Goal: Task Accomplishment & Management: Manage account settings

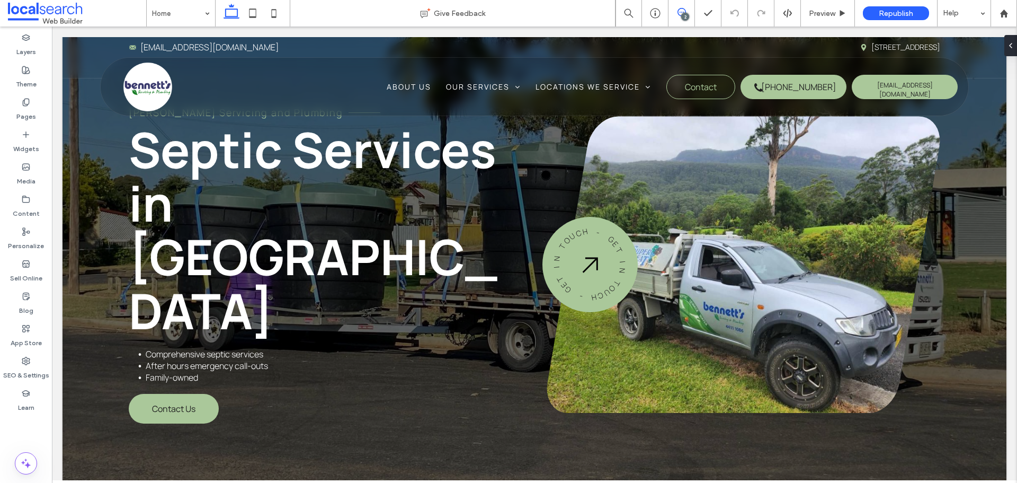
click at [678, 13] on use at bounding box center [682, 12] width 8 height 8
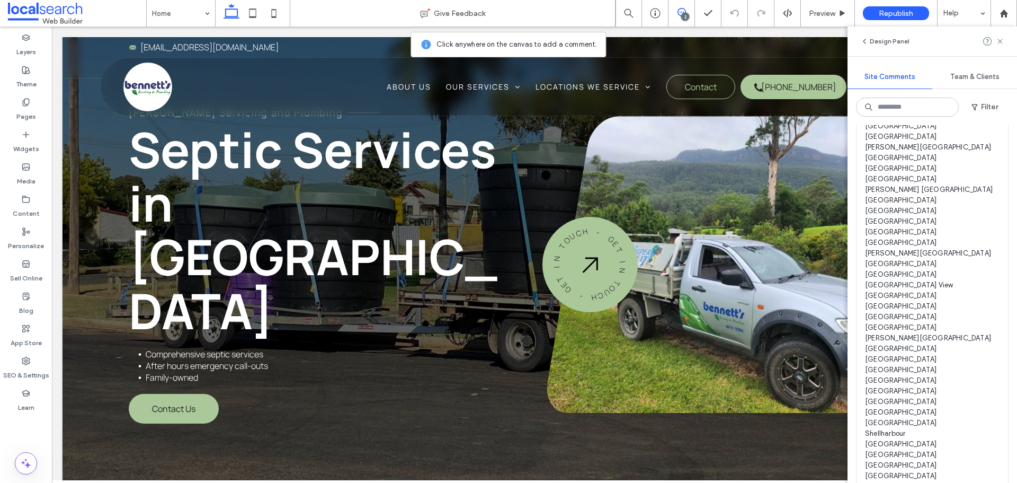
scroll to position [636, 0]
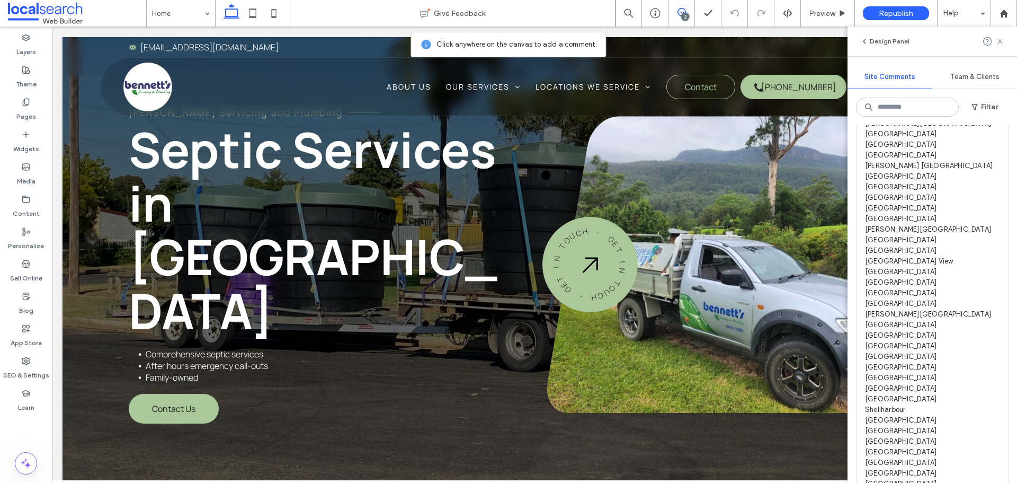
click at [954, 365] on span "devs/all -please add the following list of locations in dot form, theres 57 so …" at bounding box center [932, 282] width 135 height 583
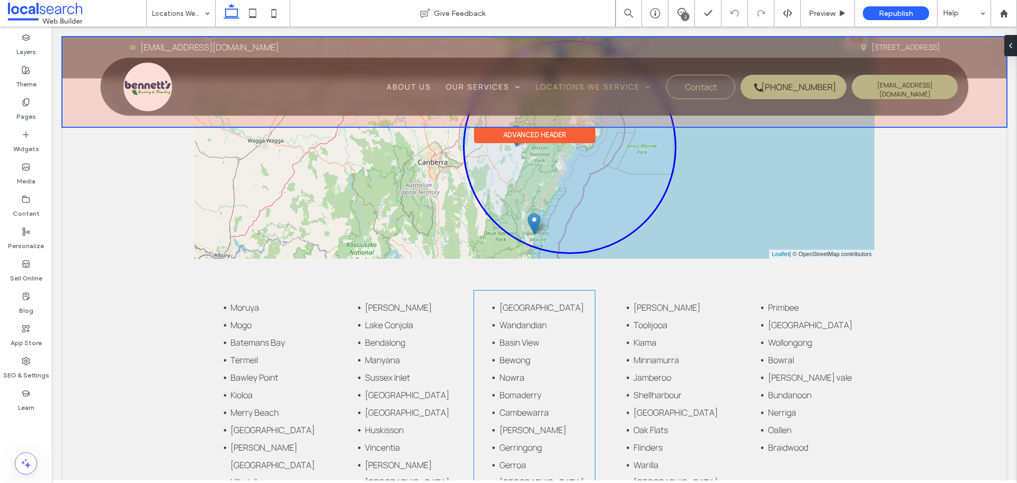
scroll to position [1011, 0]
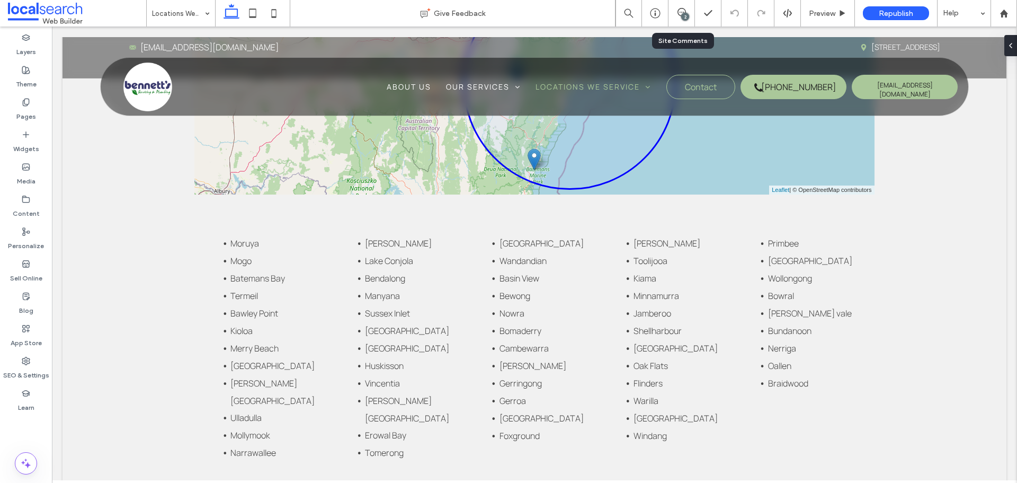
click at [680, 19] on div "2" at bounding box center [682, 13] width 26 height 26
click at [690, 15] on span at bounding box center [682, 12] width 26 height 8
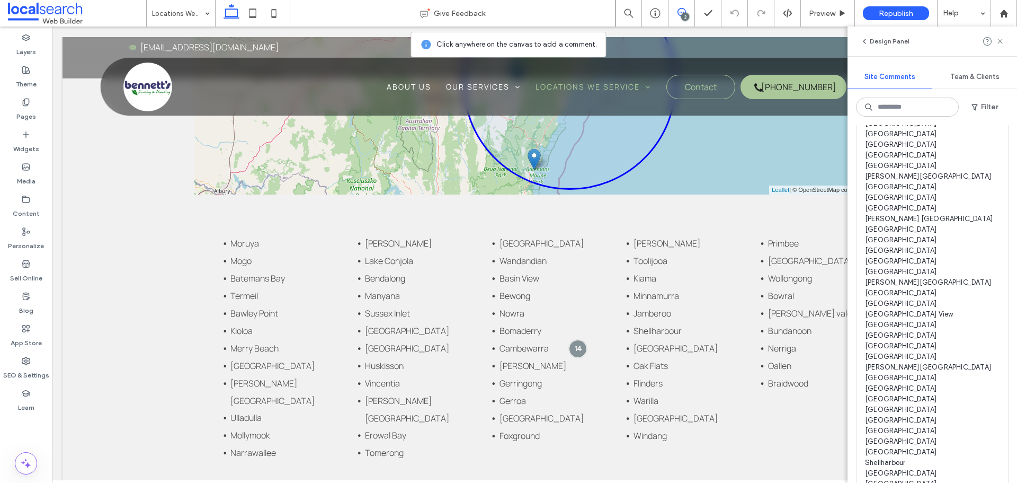
scroll to position [477, 0]
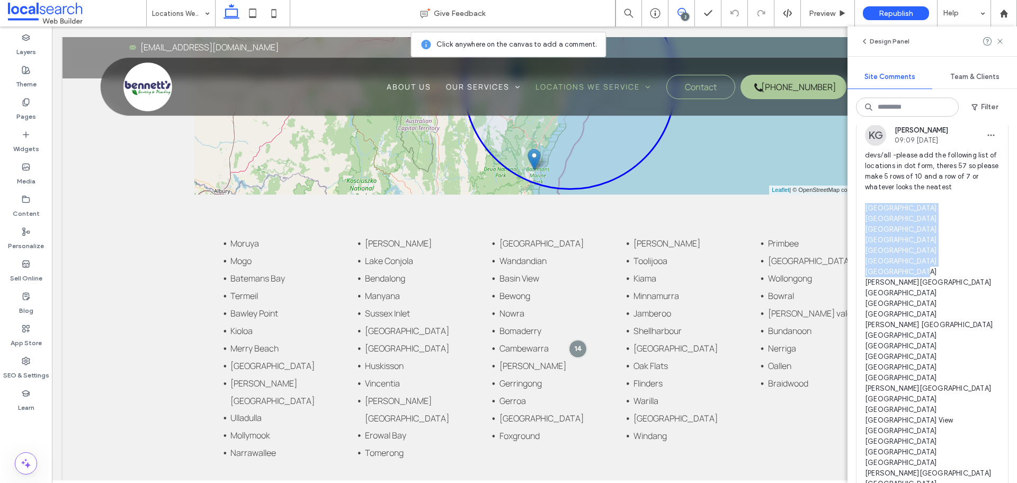
drag, startPoint x: 916, startPoint y: 334, endPoint x: 863, endPoint y: 221, distance: 125.2
click at [863, 221] on div "KG Katie Gibson 09:09 Sep 10 2025 devs/all -please add the following list of lo…" at bounding box center [933, 433] width 152 height 617
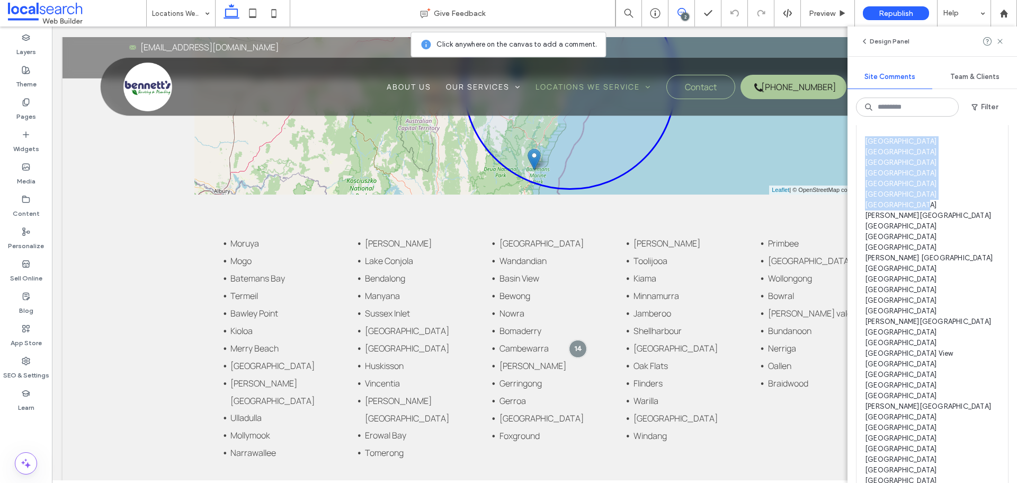
scroll to position [583, 0]
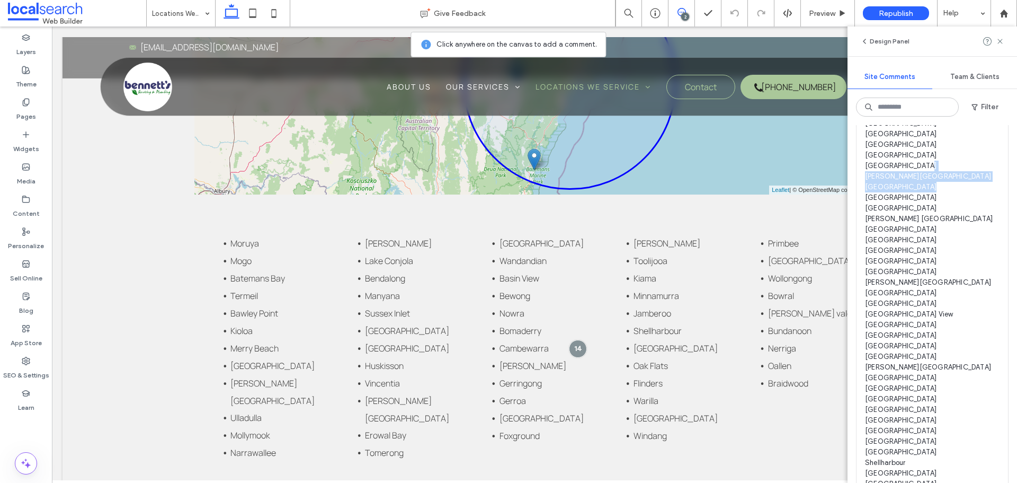
drag, startPoint x: 865, startPoint y: 239, endPoint x: 912, endPoint y: 278, distance: 61.3
click at [912, 278] on div "KG Katie Gibson 09:09 Sep 10 2025 devs/all -please add the following list of lo…" at bounding box center [933, 327] width 152 height 617
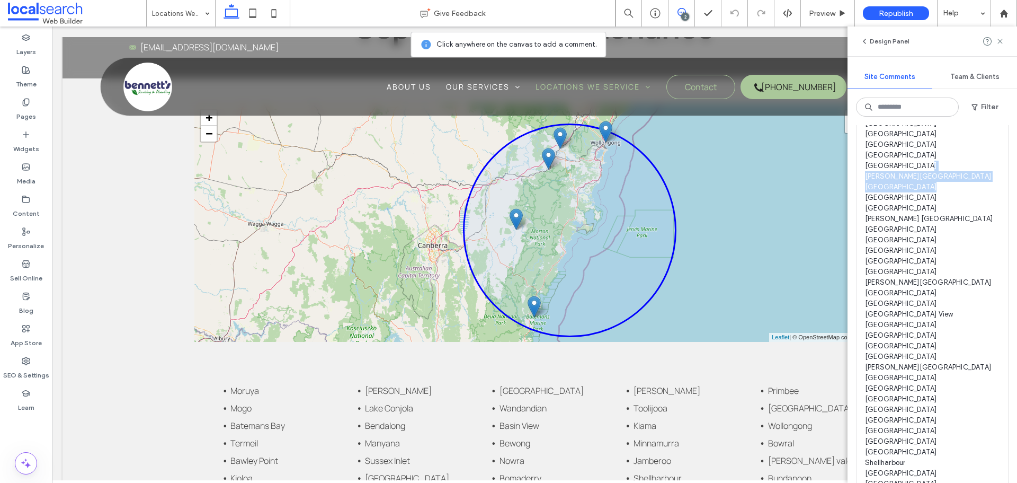
scroll to position [852, 0]
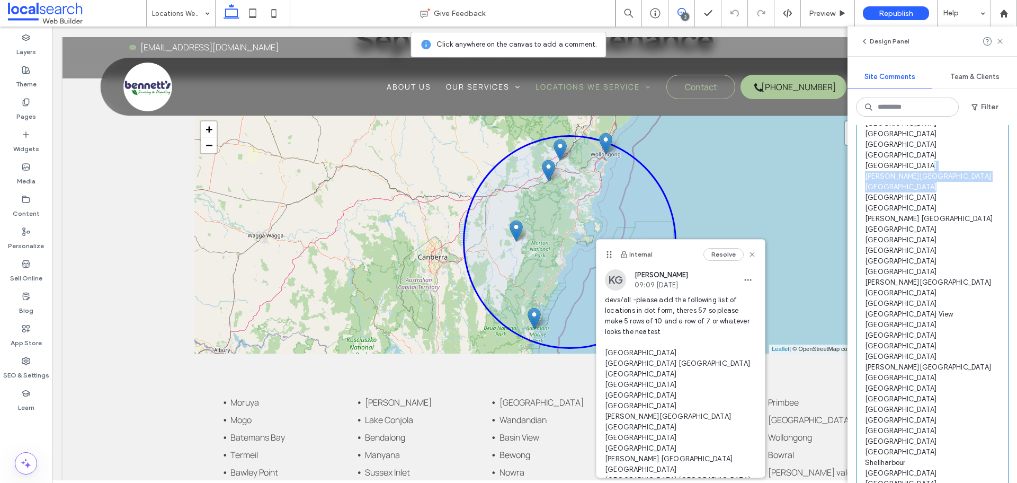
click at [909, 246] on span "devs/all -please add the following list of locations in dot form, theres 57 so …" at bounding box center [932, 335] width 135 height 583
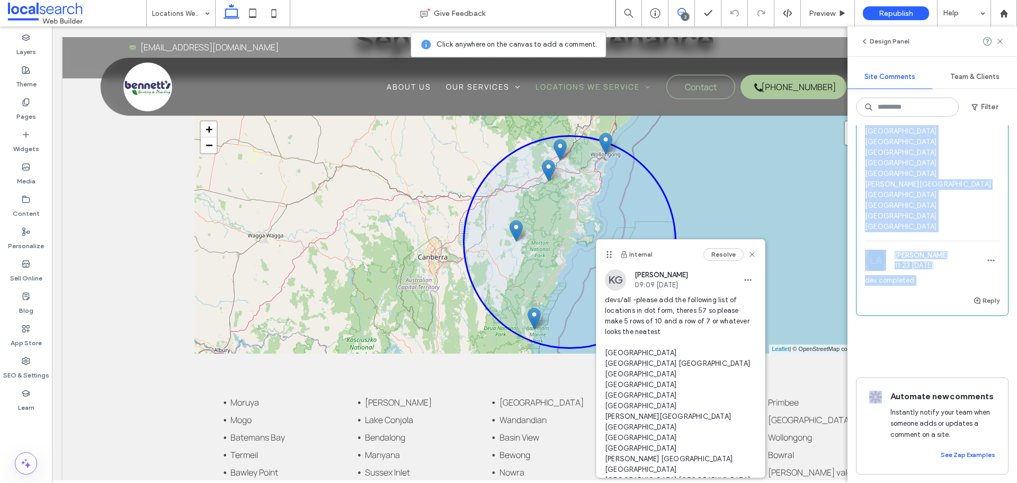
scroll to position [1074, 0]
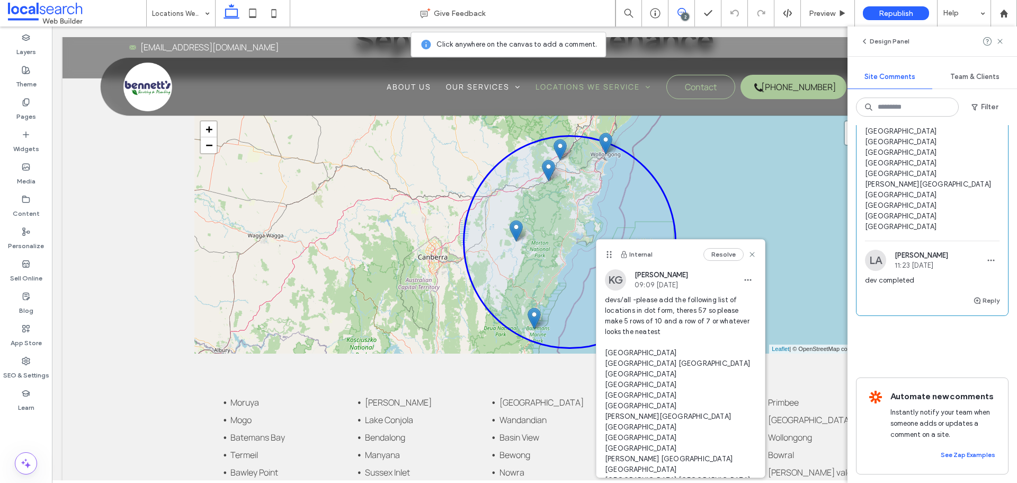
drag, startPoint x: 866, startPoint y: 169, endPoint x: 906, endPoint y: 218, distance: 63.7
copy span "Moruya Mogo Batemans Bay Termeil Bawley Point Kioloa Merry Beach Tabourie Lake …"
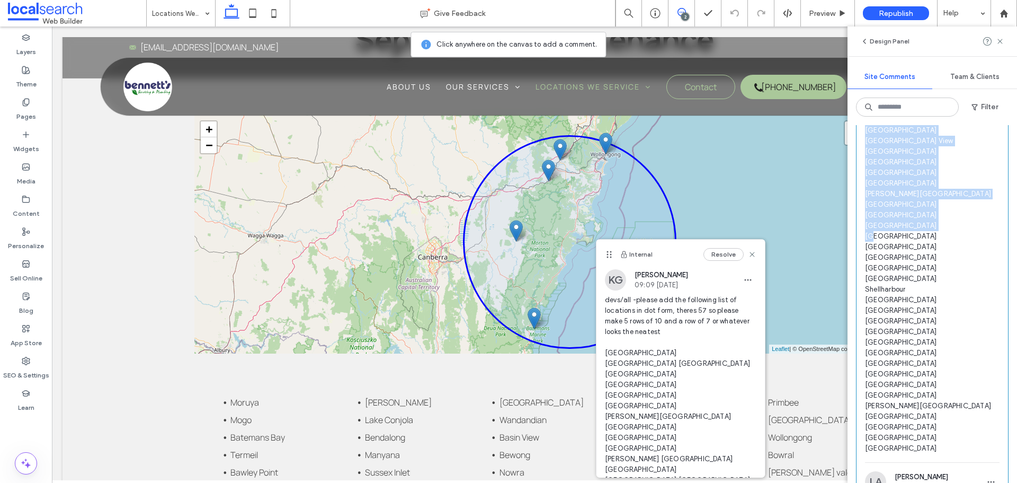
click at [910, 344] on span "devs/all -please add the following list of locations in dot form, theres 57 so …" at bounding box center [932, 162] width 135 height 583
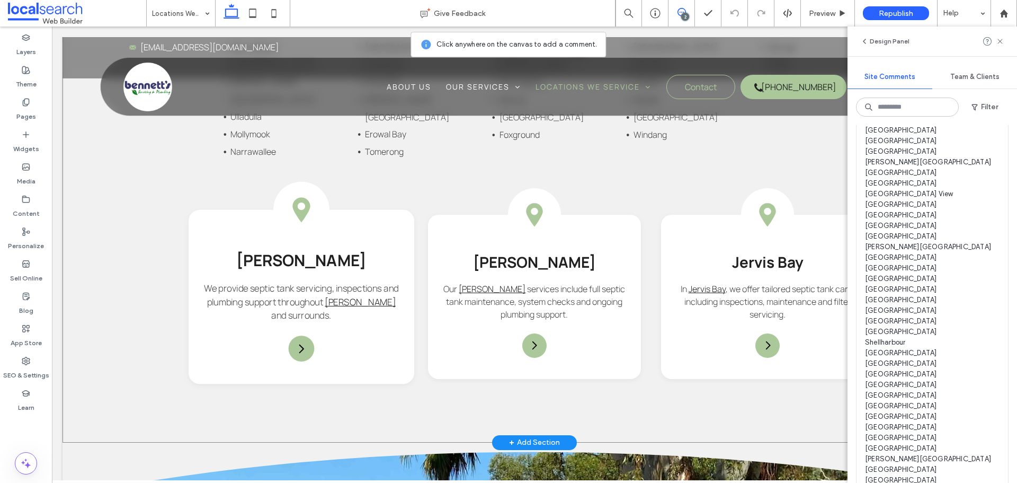
scroll to position [1222, 0]
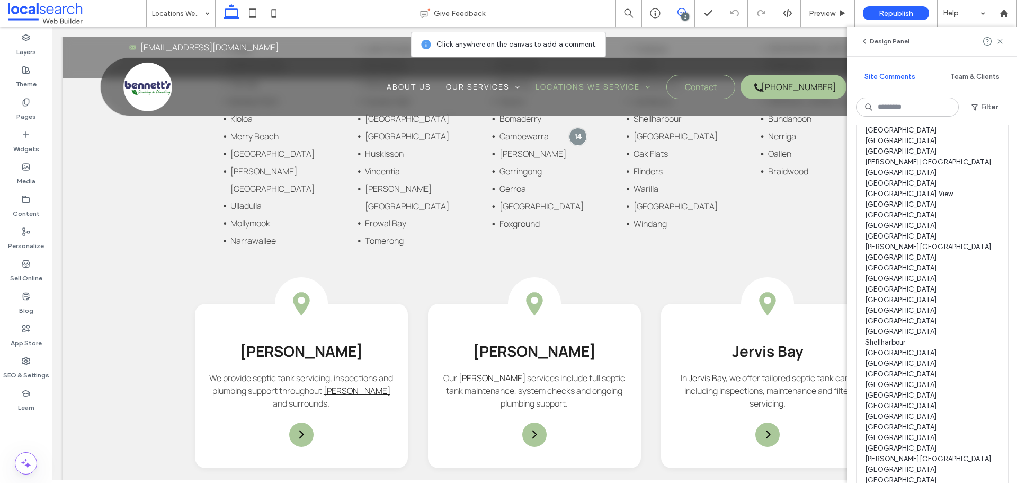
click at [929, 375] on span "devs/all -please add the following list of locations in dot form, theres 57 so …" at bounding box center [932, 215] width 135 height 583
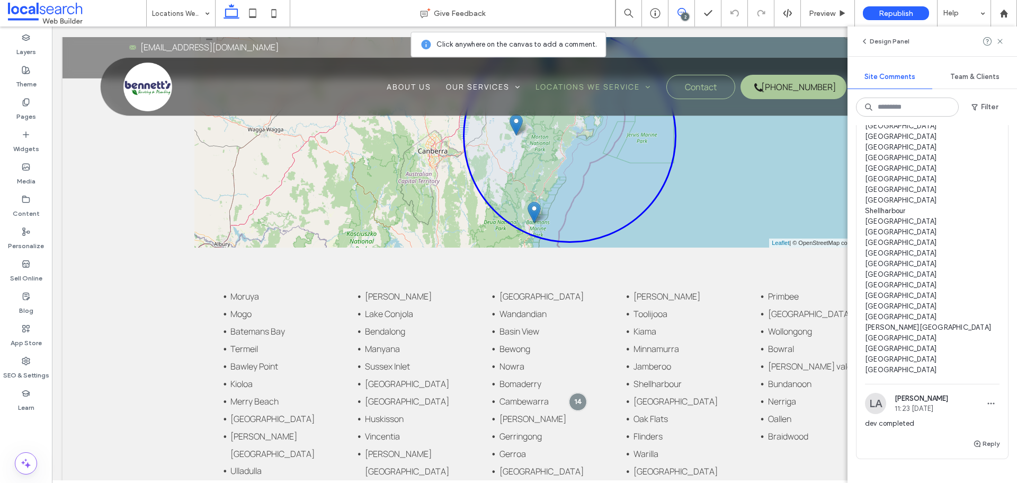
scroll to position [809, 0]
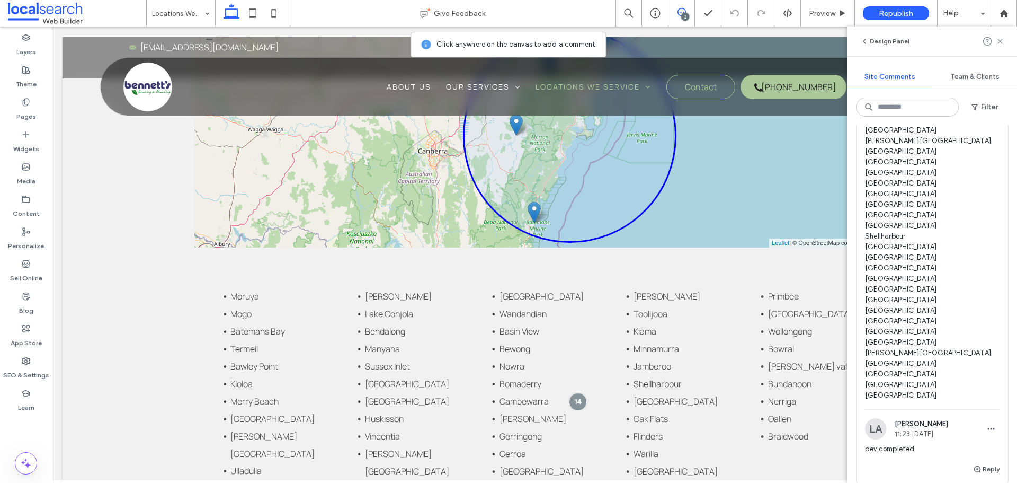
drag, startPoint x: 867, startPoint y: 152, endPoint x: 959, endPoint y: 155, distance: 91.7
click at [959, 155] on span "devs/all -please add the following list of locations in dot form, theres 57 so …" at bounding box center [932, 109] width 135 height 583
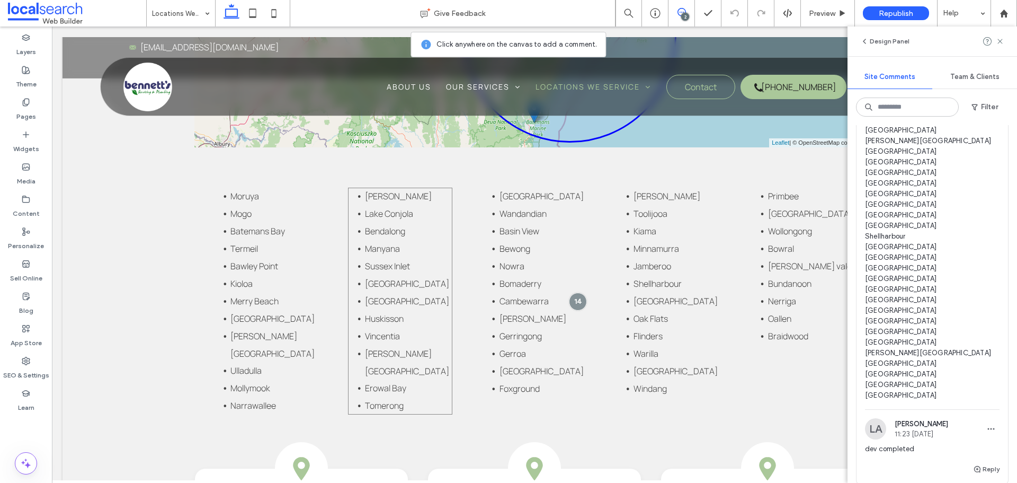
scroll to position [1063, 0]
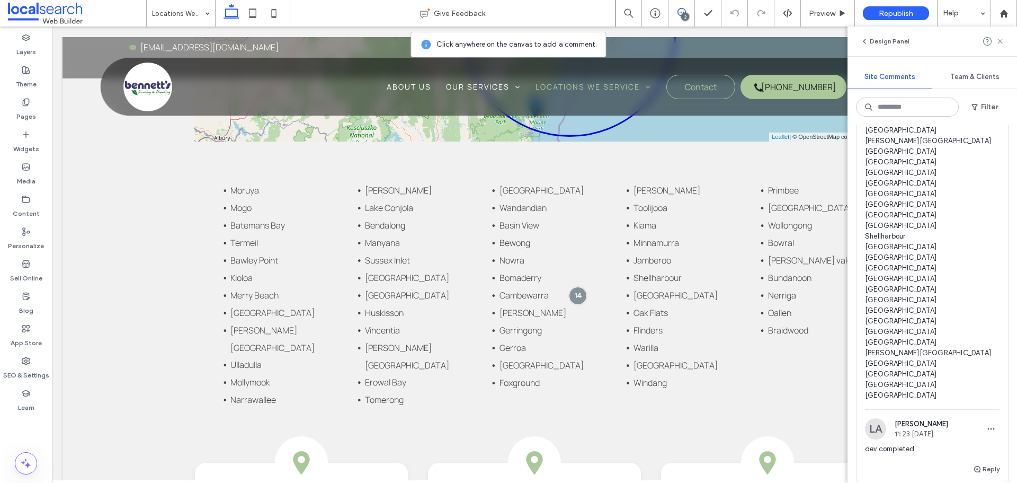
click at [919, 153] on span "devs/all -please add the following list of locations in dot form, theres 57 so …" at bounding box center [932, 109] width 135 height 583
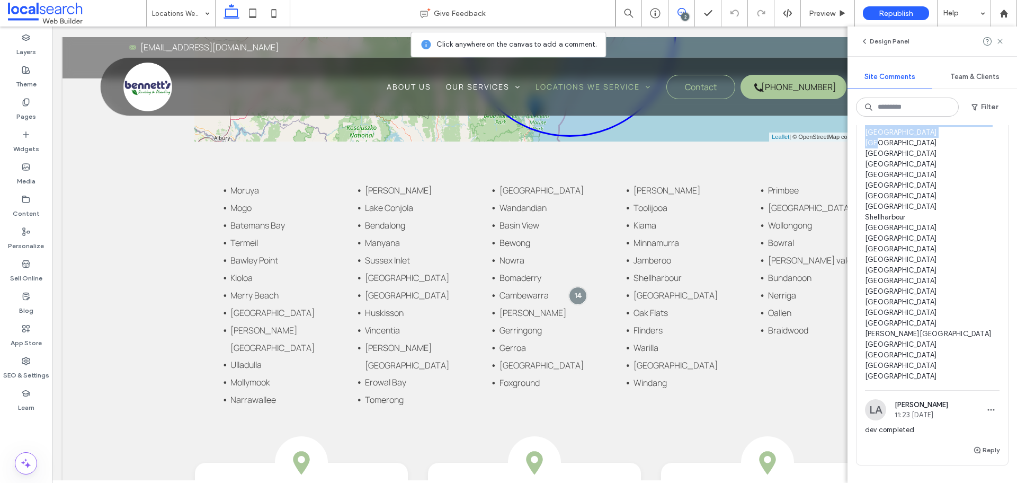
scroll to position [862, 0]
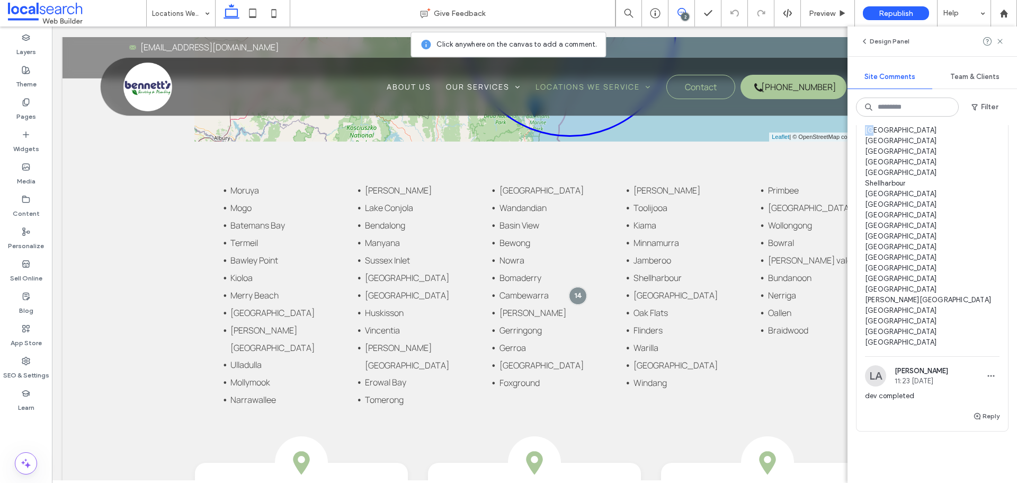
drag, startPoint x: 866, startPoint y: 164, endPoint x: 924, endPoint y: 426, distance: 268.0
click at [924, 348] on span "devs/all -please add the following list of locations in dot form, theres 57 so …" at bounding box center [932, 56] width 135 height 583
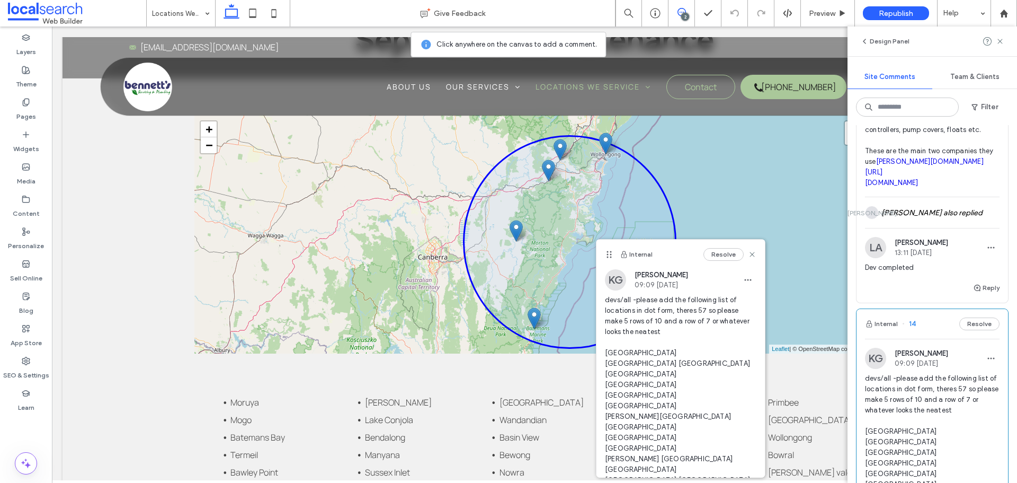
scroll to position [120, 0]
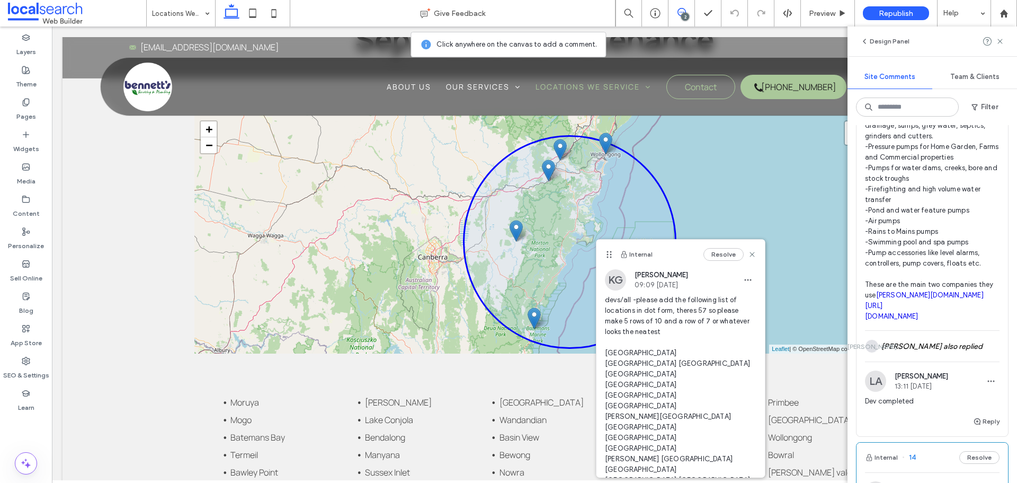
click at [941, 406] on span "Dev completed" at bounding box center [932, 401] width 135 height 11
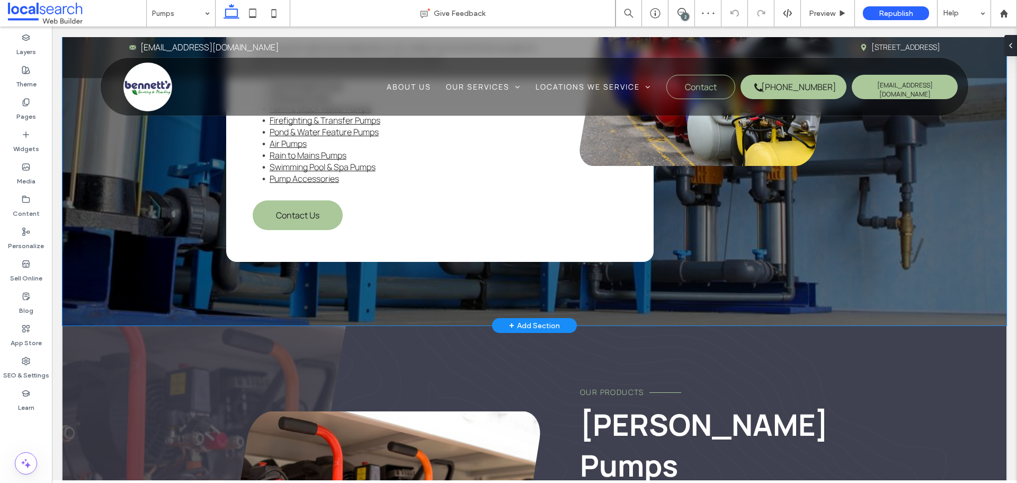
scroll to position [1644, 0]
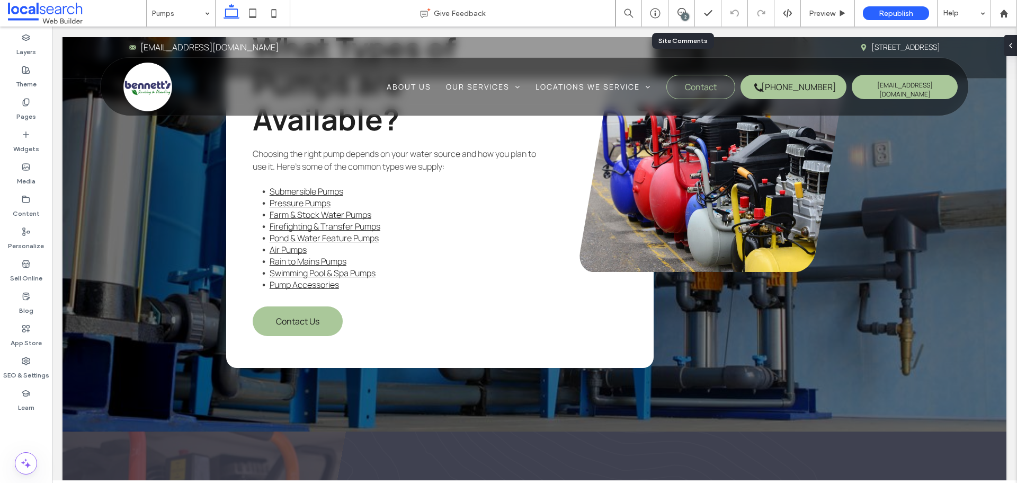
click at [685, 4] on div "2" at bounding box center [682, 13] width 26 height 26
click at [685, 5] on div "2" at bounding box center [682, 13] width 26 height 26
click at [683, 17] on div "2" at bounding box center [685, 17] width 8 height 8
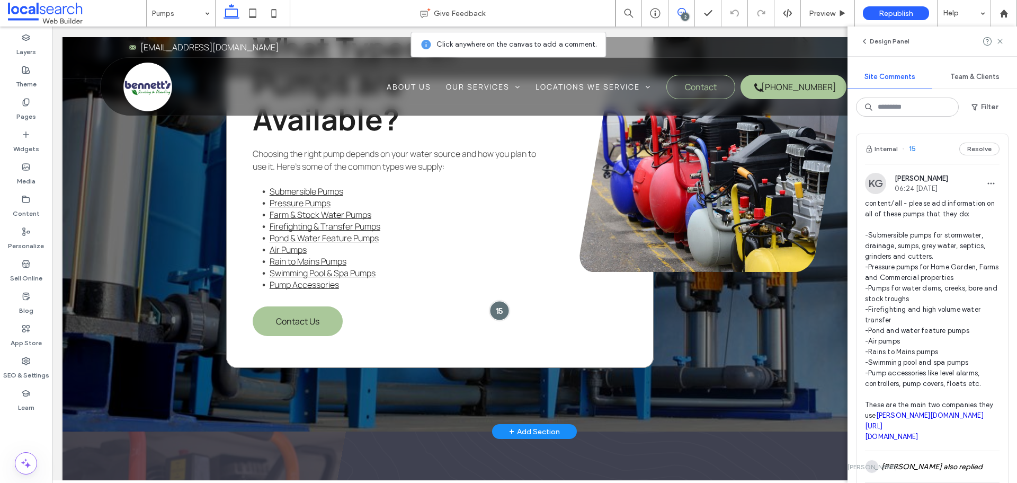
click at [492, 307] on div at bounding box center [500, 310] width 20 height 20
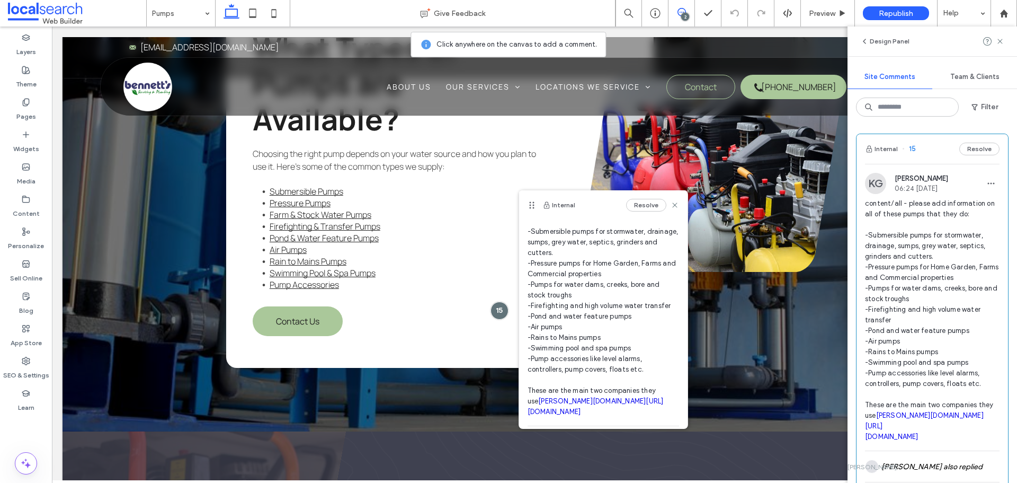
scroll to position [0, 0]
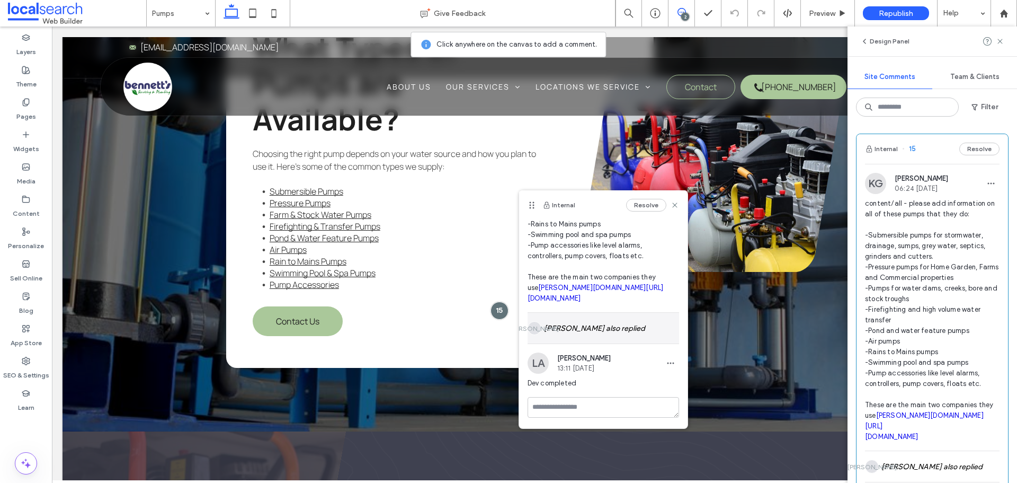
click at [631, 325] on div "[PERSON_NAME] also replied" at bounding box center [604, 328] width 152 height 31
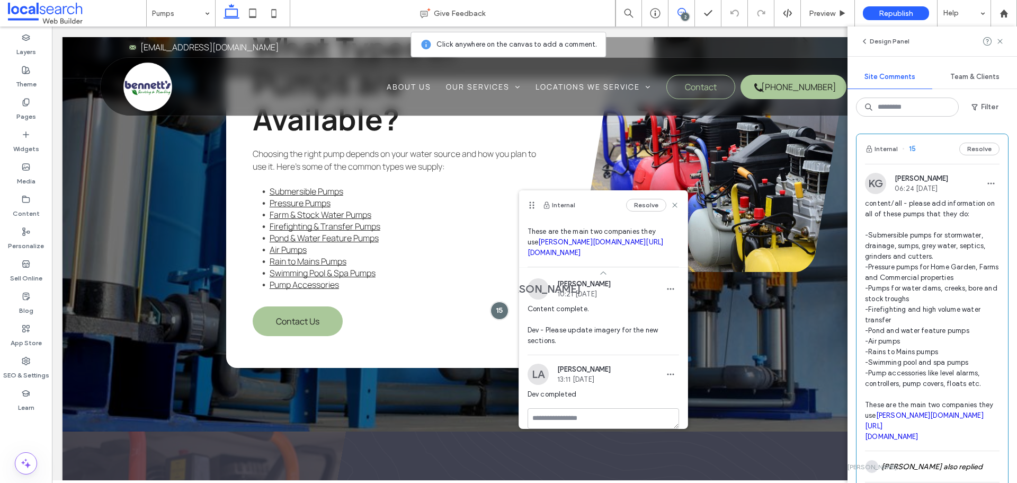
scroll to position [232, 0]
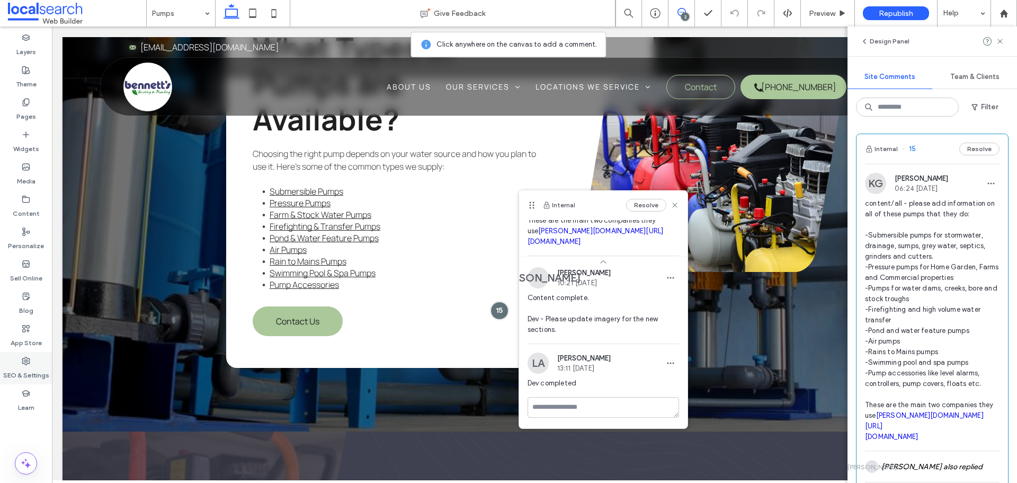
click at [26, 357] on use at bounding box center [25, 360] width 7 height 7
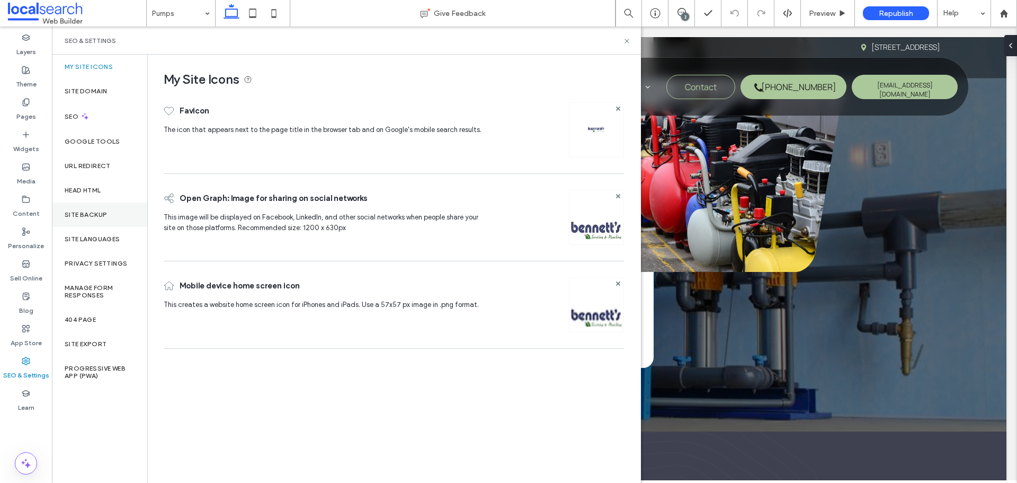
click at [114, 202] on div "Site Backup" at bounding box center [99, 214] width 95 height 24
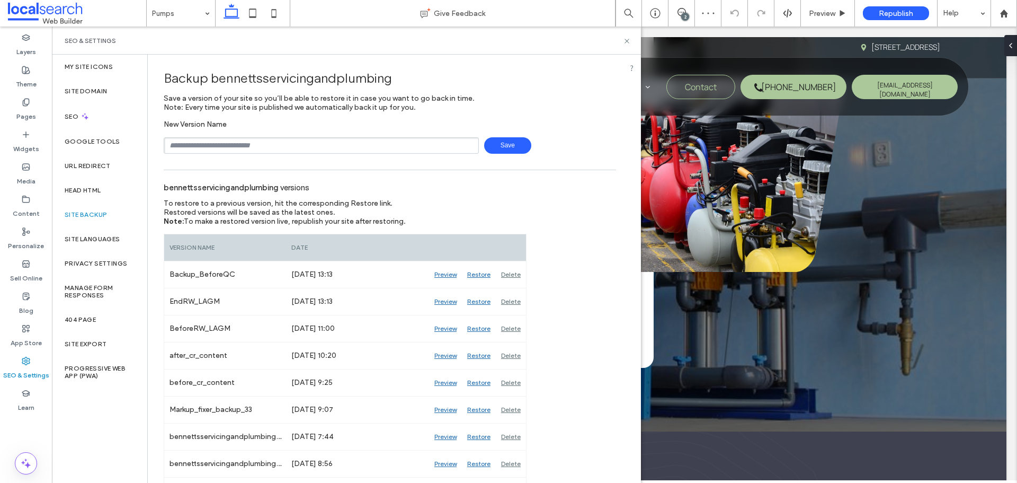
click at [211, 149] on input "text" at bounding box center [321, 145] width 315 height 16
click at [499, 136] on div "**********" at bounding box center [390, 137] width 453 height 34
click at [501, 148] on span "Save" at bounding box center [507, 145] width 47 height 16
type input "**********"
click at [494, 142] on span "Save" at bounding box center [507, 145] width 47 height 16
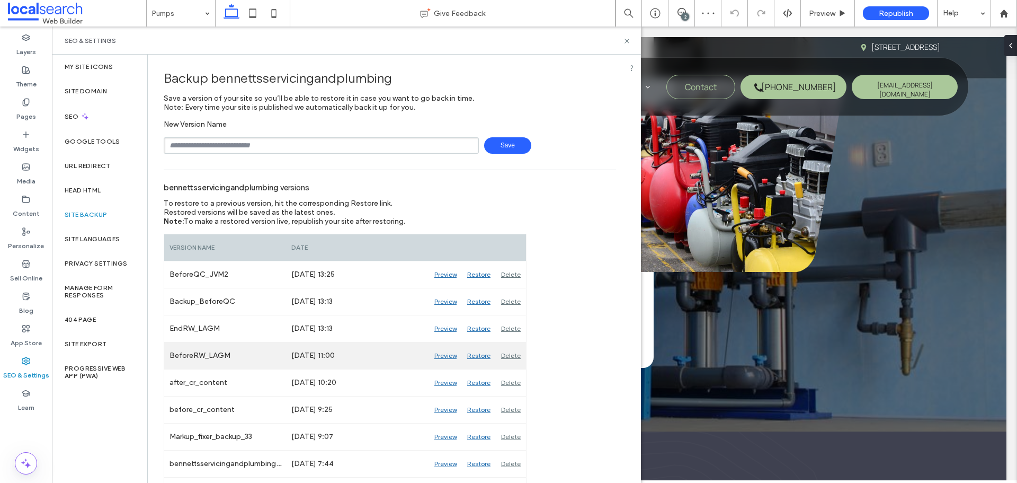
click at [446, 356] on div "Preview" at bounding box center [445, 355] width 33 height 26
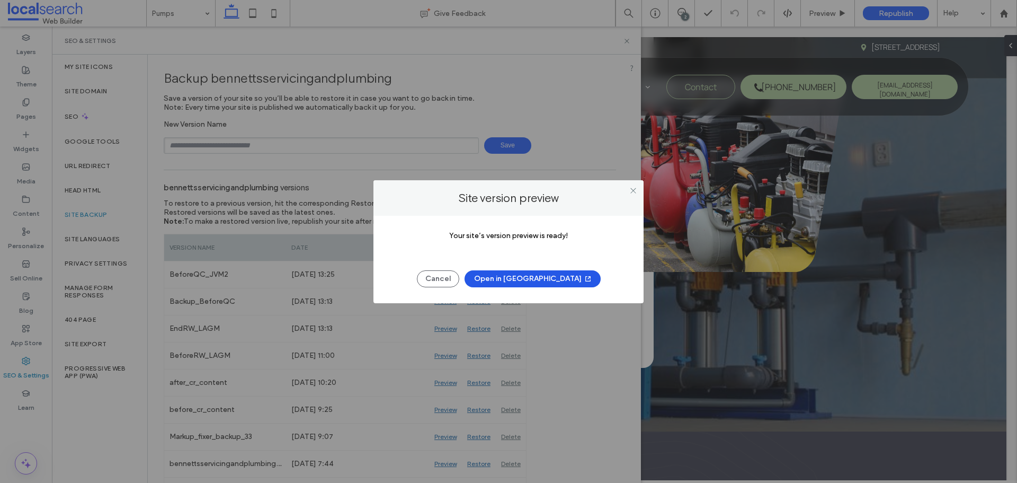
click at [544, 282] on button "Open in New Tab" at bounding box center [533, 278] width 136 height 17
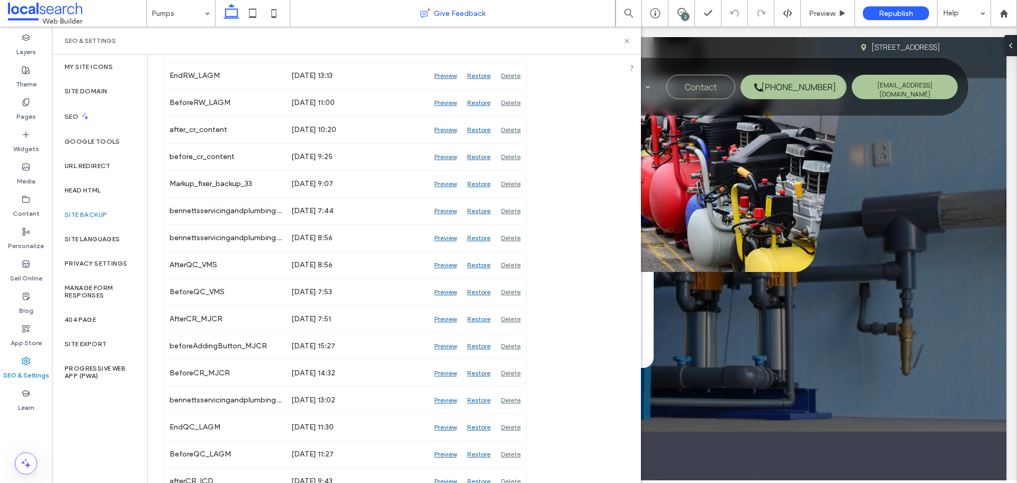
scroll to position [53, 0]
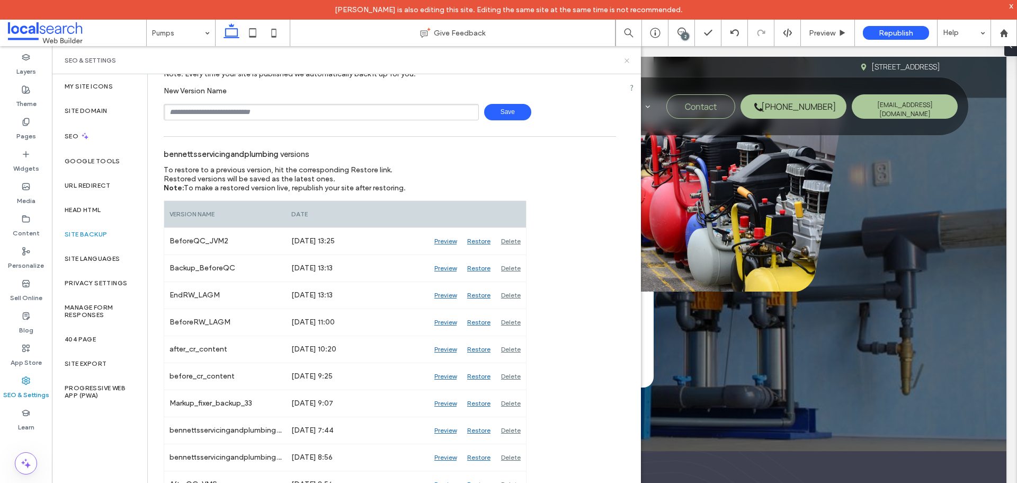
drag, startPoint x: 626, startPoint y: 63, endPoint x: 494, endPoint y: 296, distance: 267.9
click at [626, 63] on icon at bounding box center [627, 61] width 8 height 8
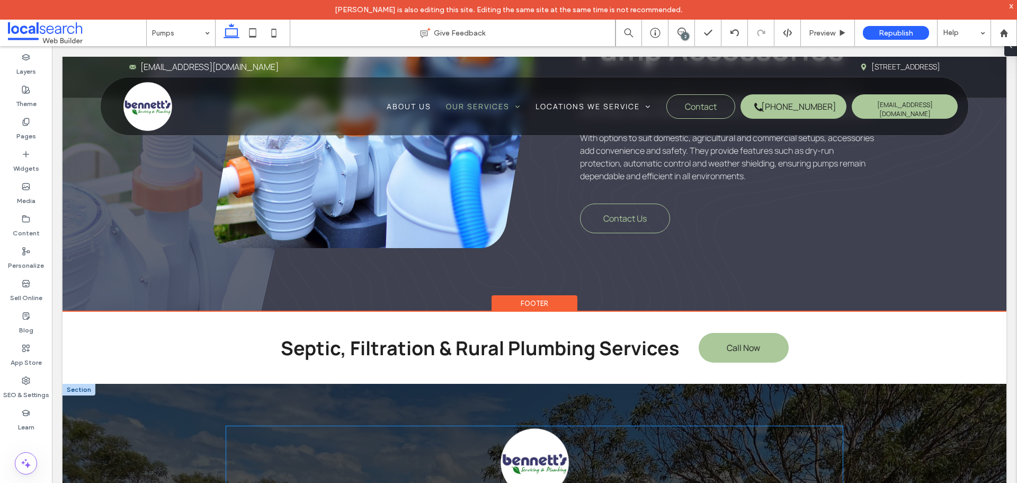
scroll to position [6731, 0]
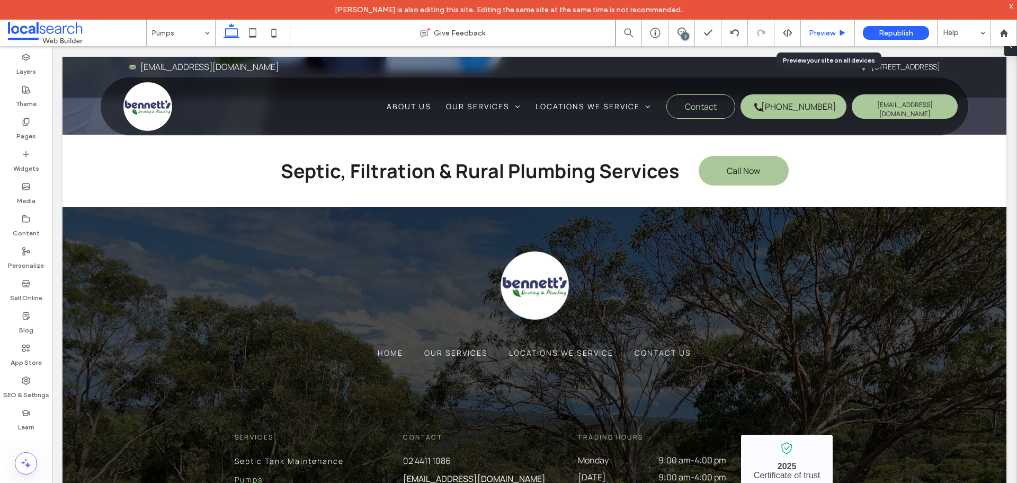
click at [806, 34] on div "Preview" at bounding box center [828, 33] width 54 height 9
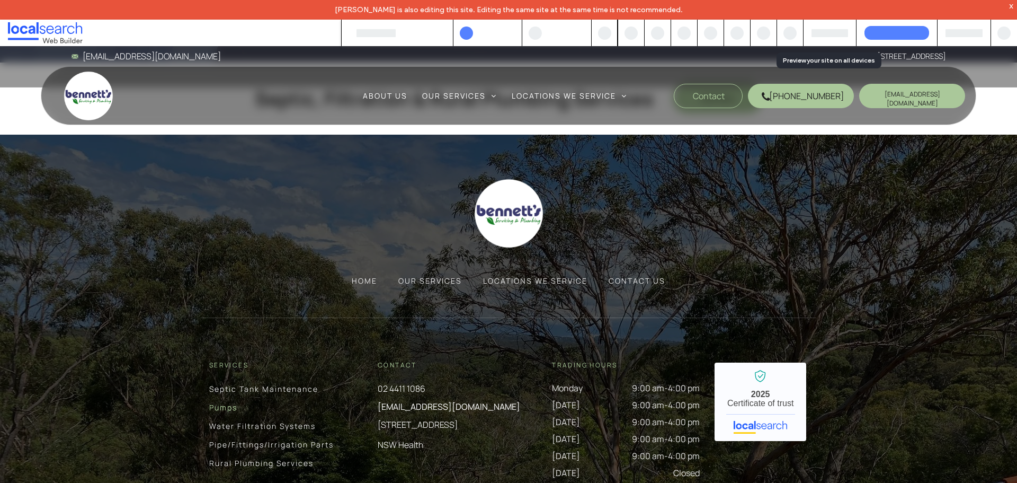
scroll to position [6656, 0]
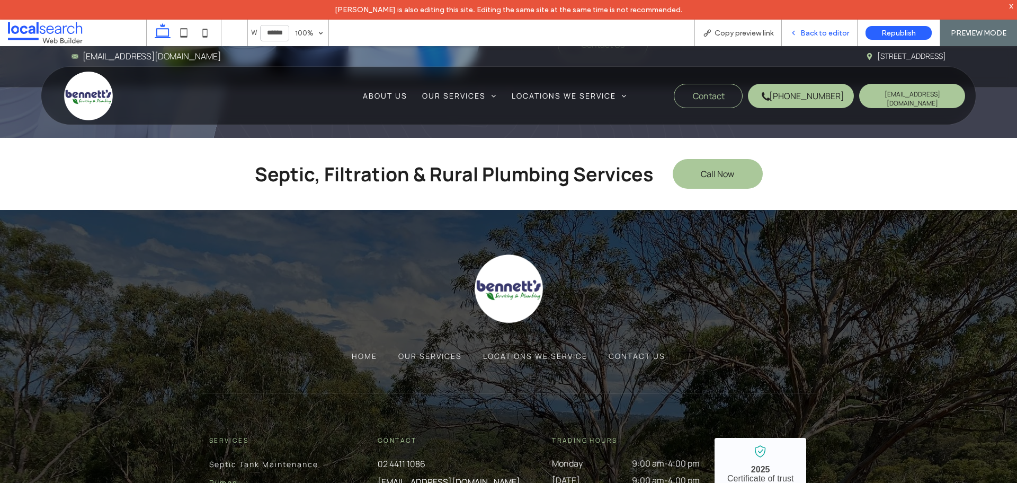
click at [809, 34] on span "Back to editor" at bounding box center [825, 33] width 49 height 9
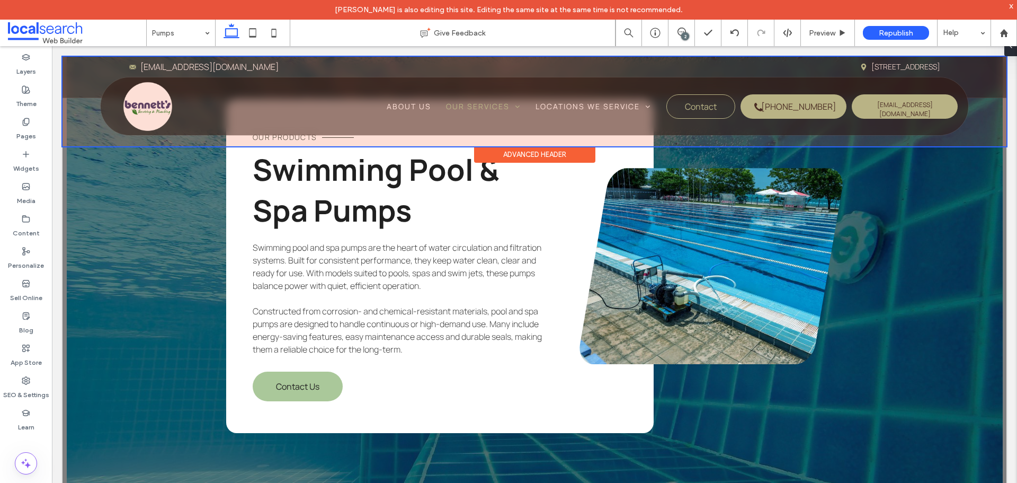
scroll to position [5830, 0]
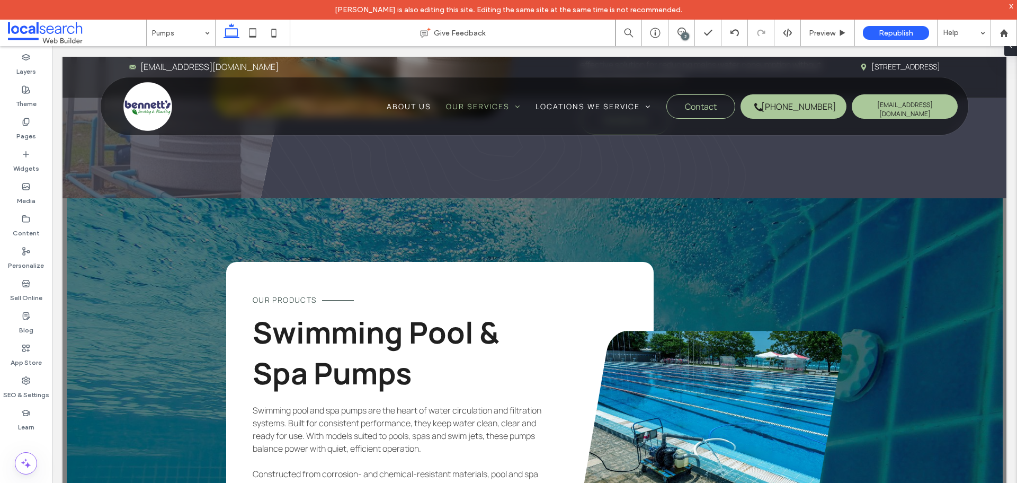
click at [78, 33] on span at bounding box center [77, 32] width 138 height 21
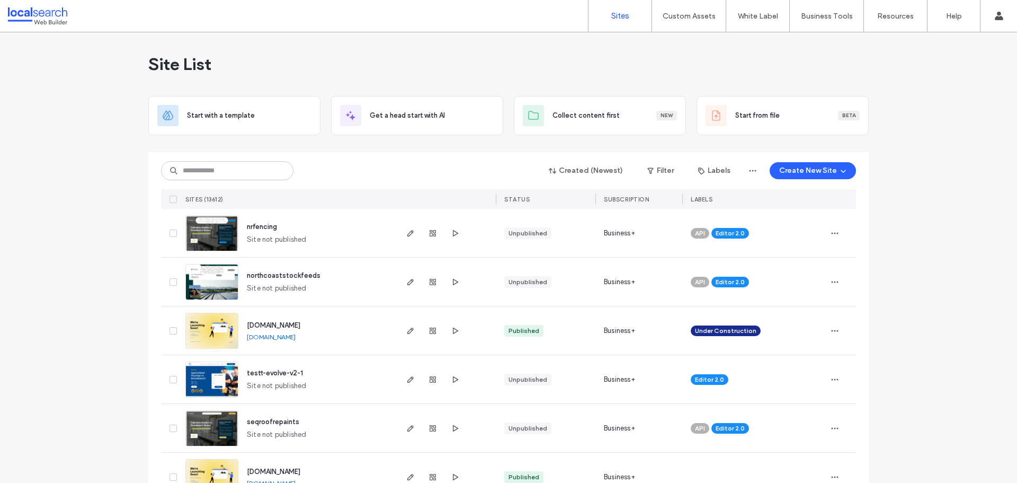
click at [466, 58] on div "Site List" at bounding box center [508, 64] width 721 height 64
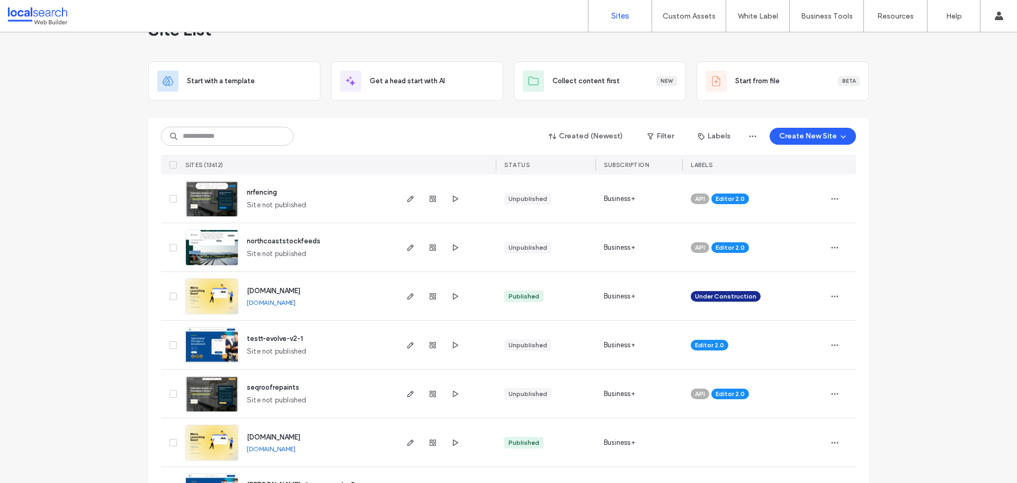
scroll to position [53, 0]
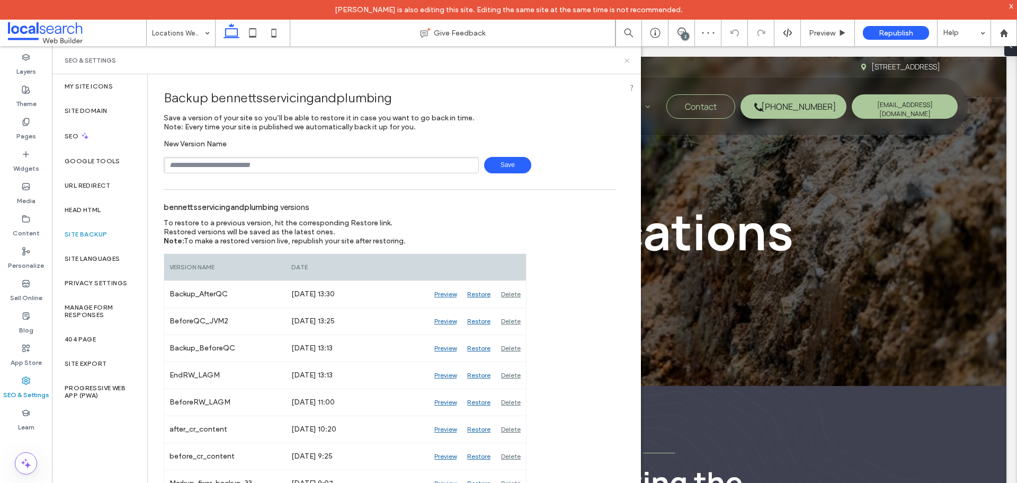
click at [625, 61] on icon at bounding box center [627, 61] width 8 height 8
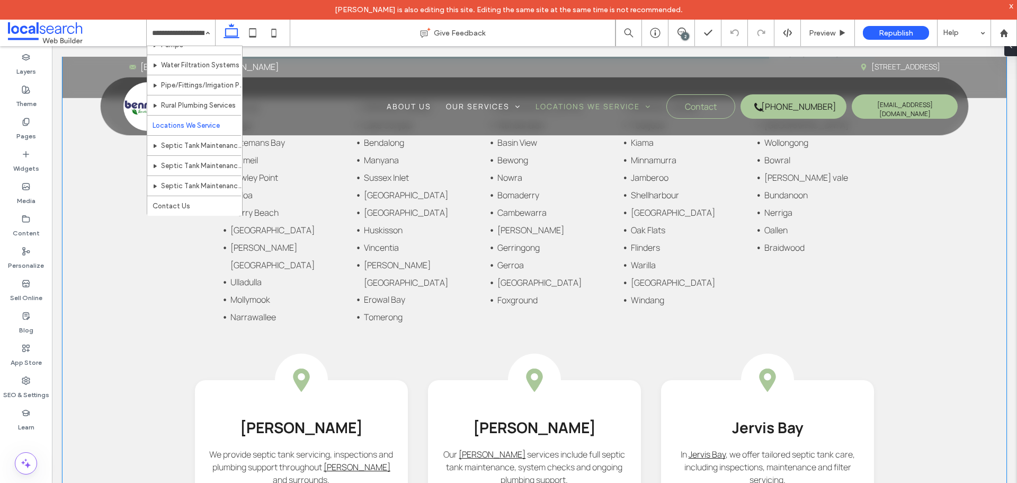
scroll to position [1007, 0]
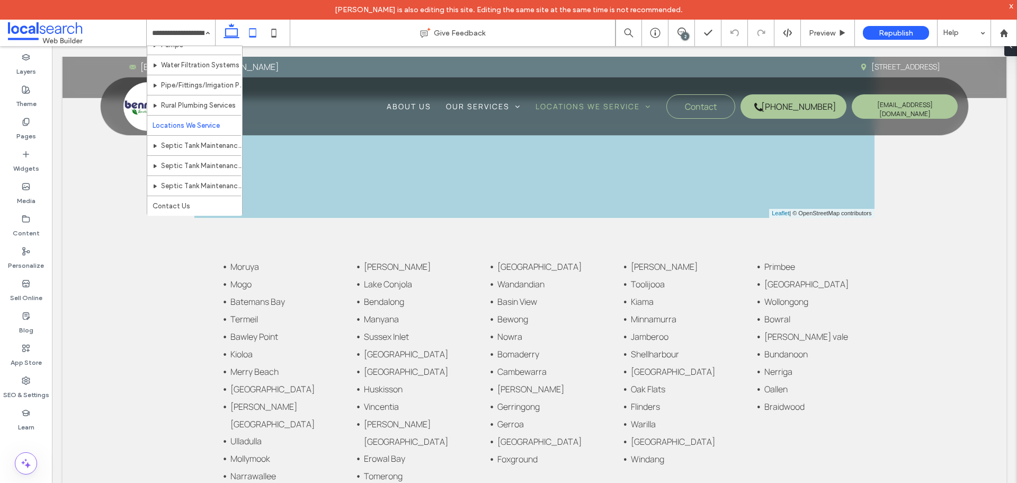
click at [254, 35] on icon at bounding box center [252, 32] width 21 height 21
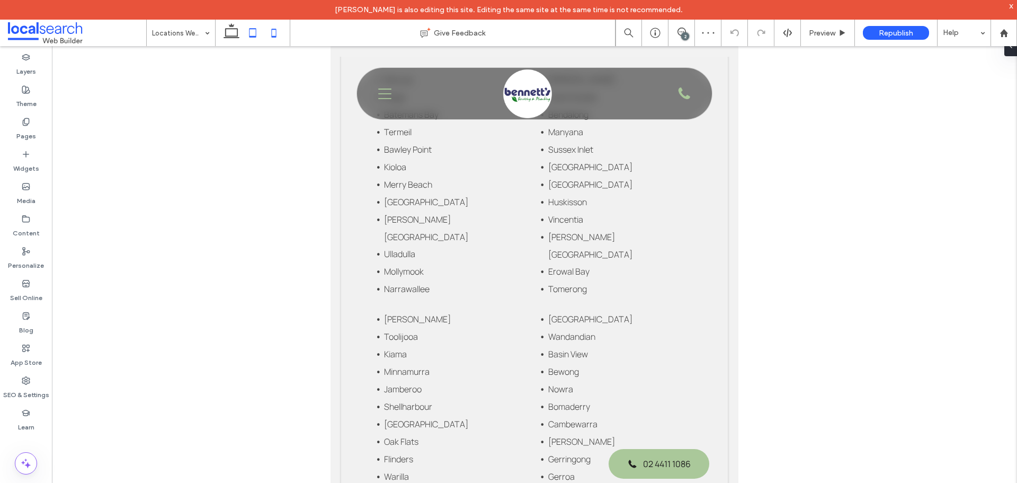
drag, startPoint x: 276, startPoint y: 31, endPoint x: 135, endPoint y: 9, distance: 143.2
click at [276, 31] on icon at bounding box center [273, 32] width 21 height 21
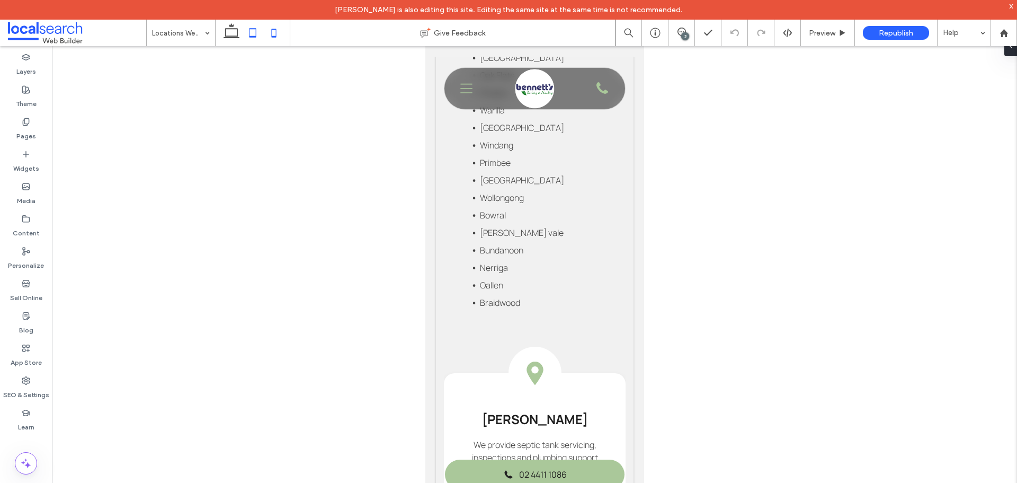
click at [247, 33] on icon at bounding box center [252, 32] width 21 height 21
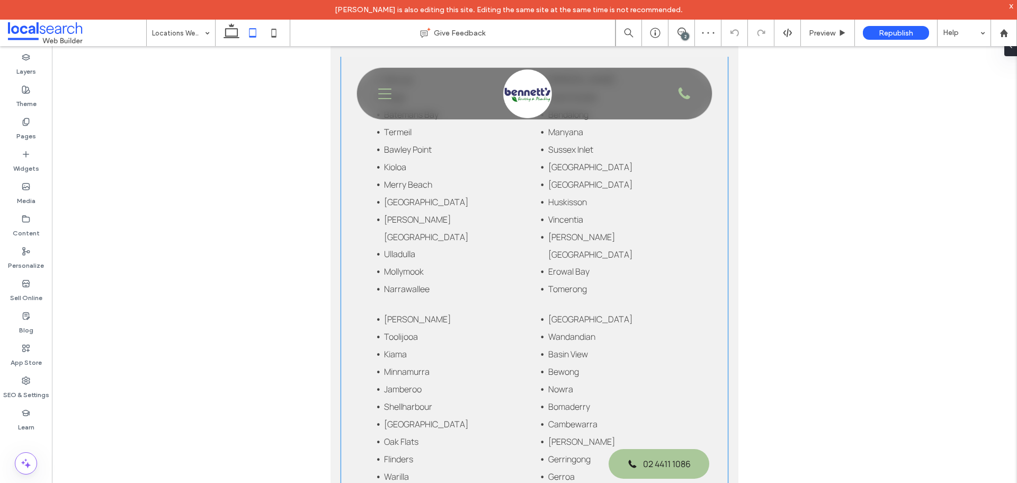
scroll to position [1012, 0]
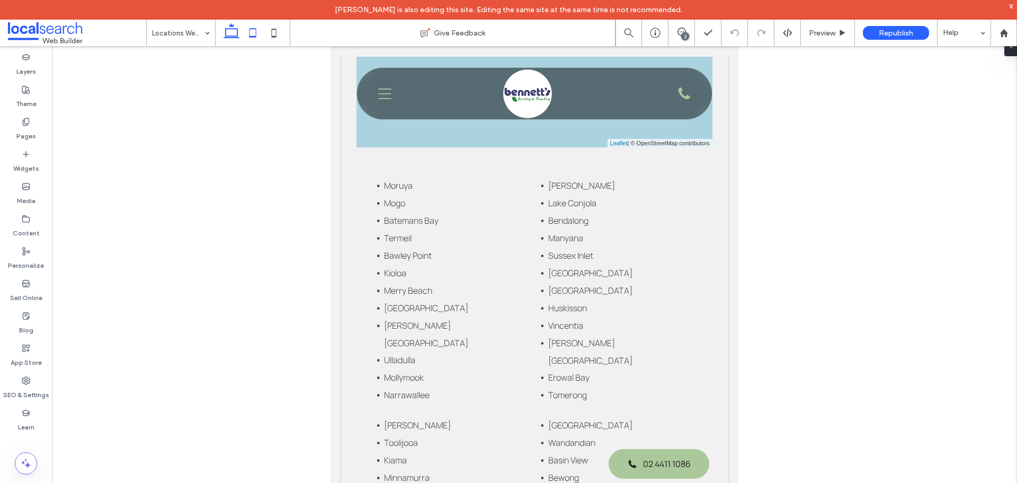
click at [234, 29] on use at bounding box center [232, 30] width 16 height 15
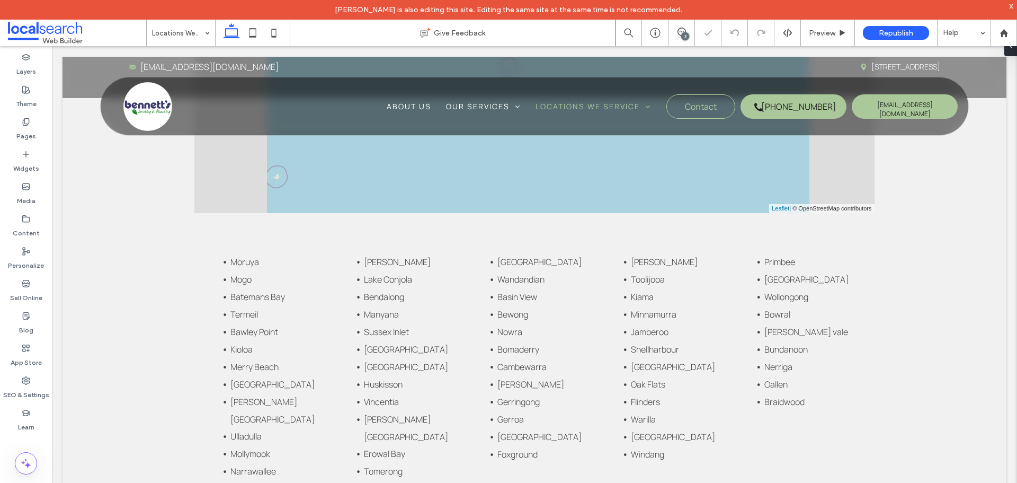
scroll to position [778, 0]
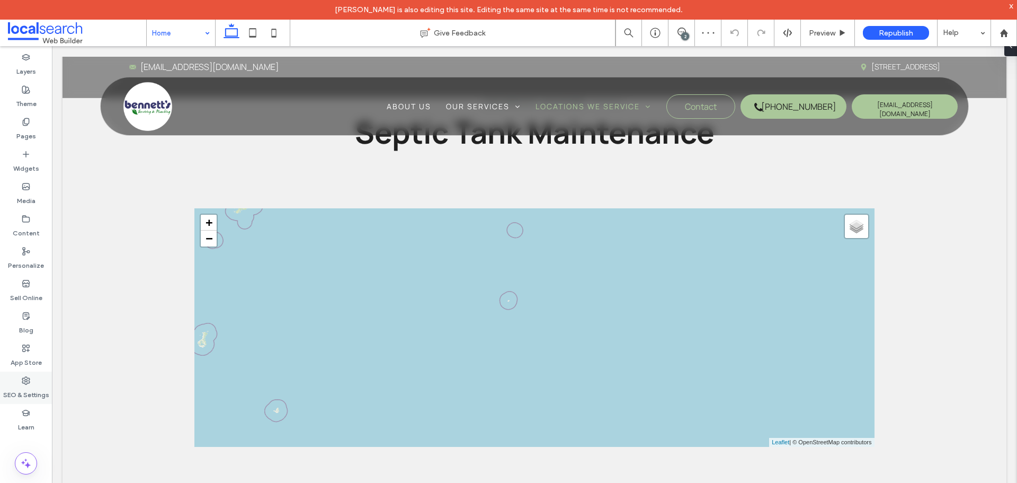
click at [34, 386] on label "SEO & Settings" at bounding box center [26, 392] width 46 height 15
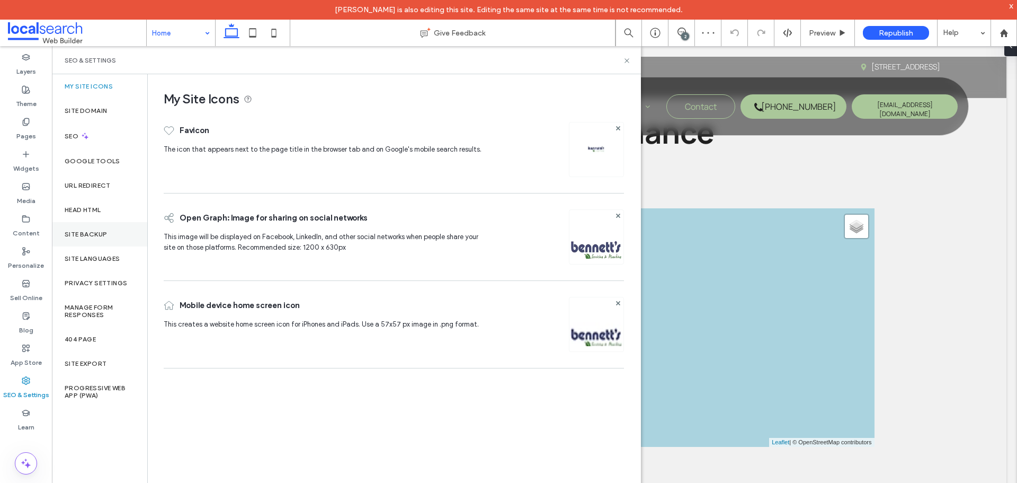
click at [91, 239] on div "Site Backup" at bounding box center [99, 234] width 95 height 24
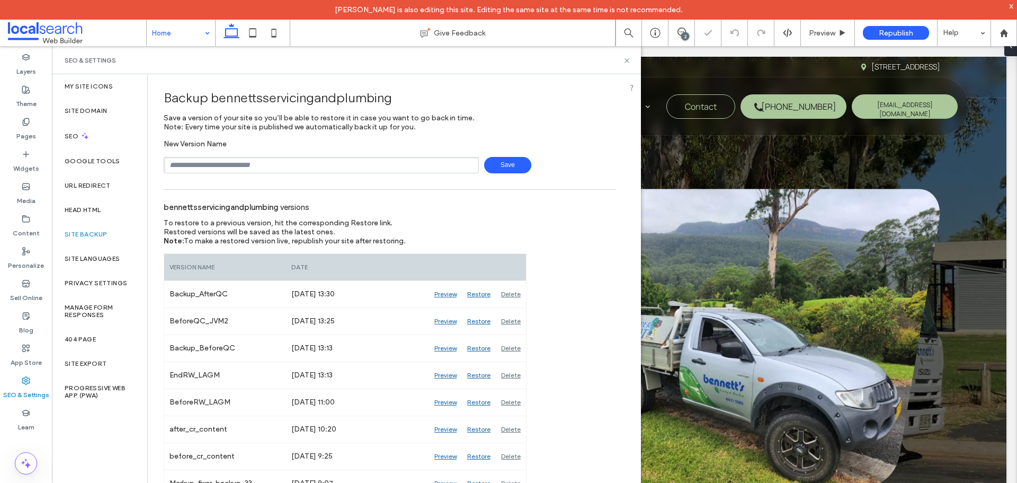
click at [200, 167] on input "text" at bounding box center [321, 165] width 315 height 16
type input "**********"
drag, startPoint x: 234, startPoint y: 166, endPoint x: 152, endPoint y: 162, distance: 82.2
click at [508, 167] on span "Save" at bounding box center [507, 165] width 47 height 16
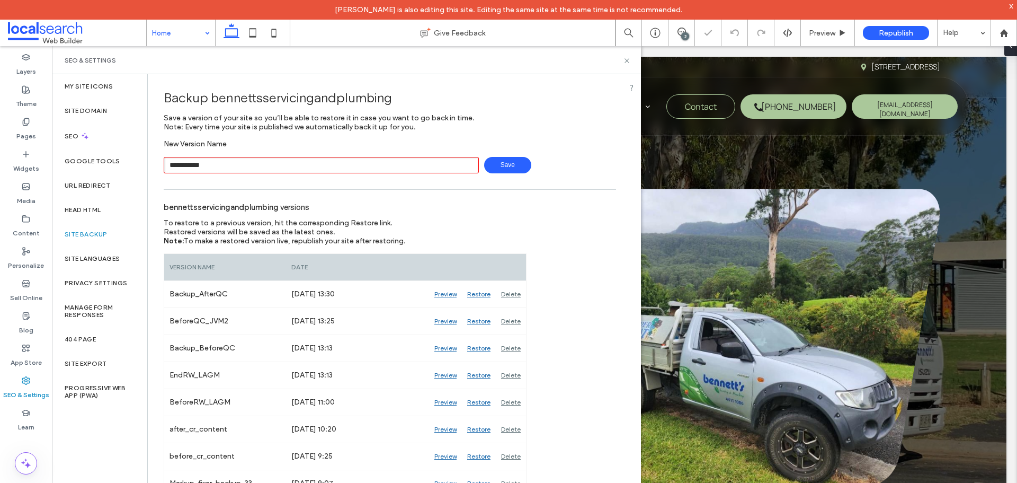
click at [362, 172] on input "**********" at bounding box center [321, 165] width 315 height 16
type input "**********"
click at [508, 164] on span "Save" at bounding box center [507, 165] width 47 height 16
drag, startPoint x: 627, startPoint y: 59, endPoint x: 575, endPoint y: 14, distance: 69.1
click at [627, 59] on icon at bounding box center [627, 61] width 8 height 8
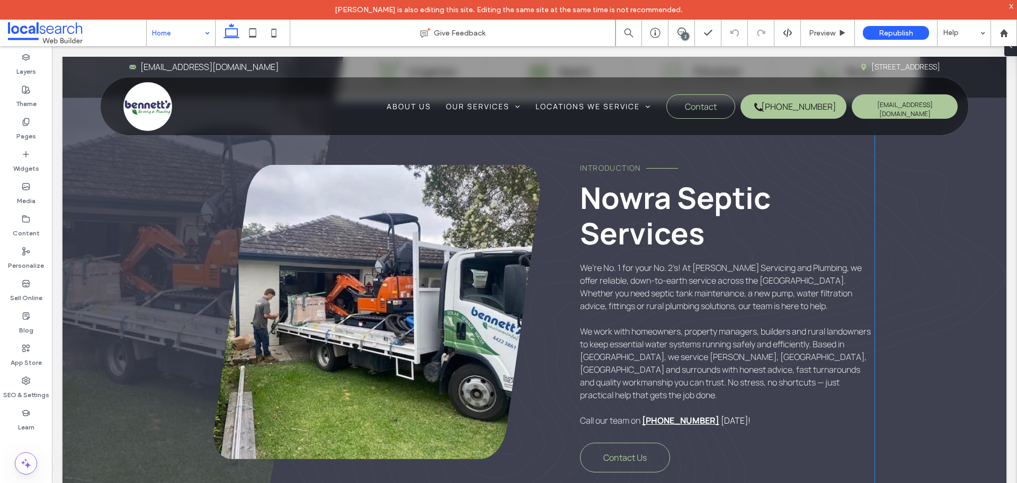
scroll to position [742, 0]
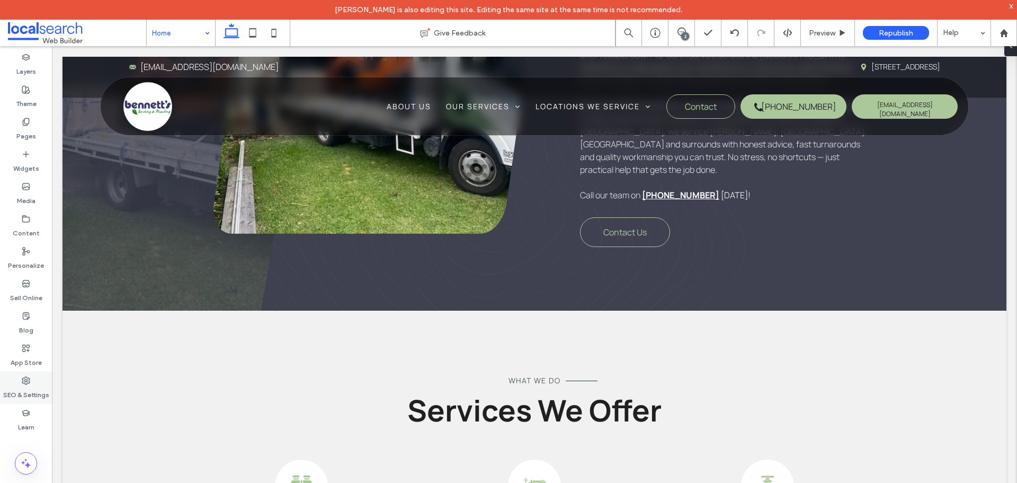
click at [6, 385] on label "SEO & Settings" at bounding box center [26, 392] width 46 height 15
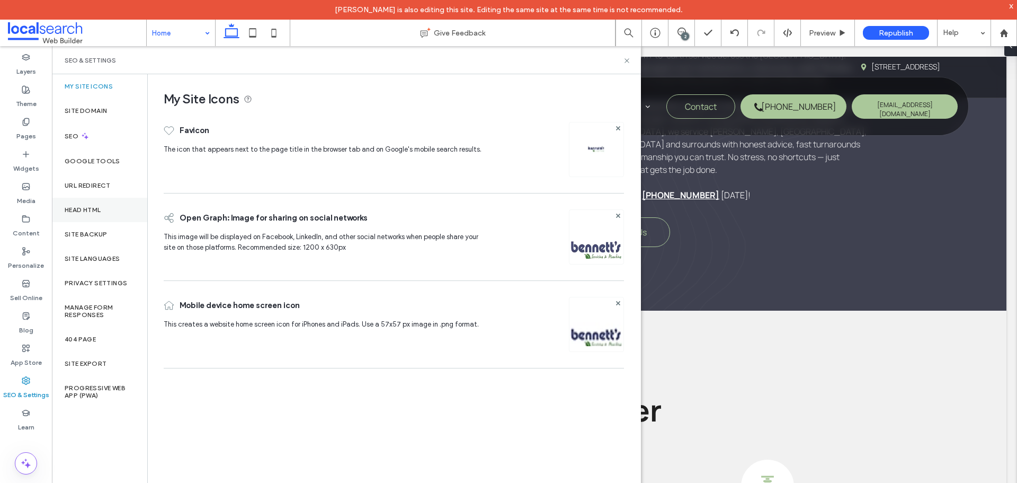
click at [130, 203] on div "Head HTML" at bounding box center [99, 210] width 95 height 24
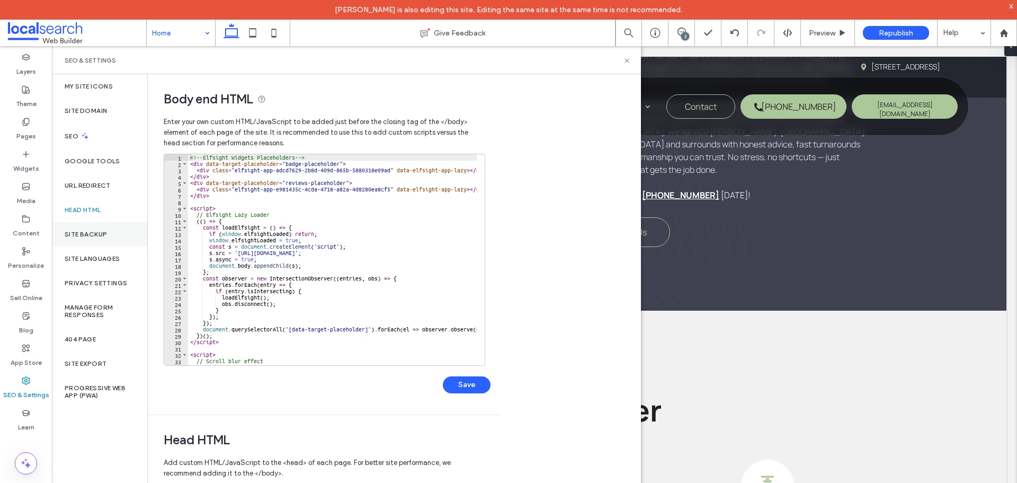
click at [103, 235] on label "Site Backup" at bounding box center [86, 234] width 42 height 7
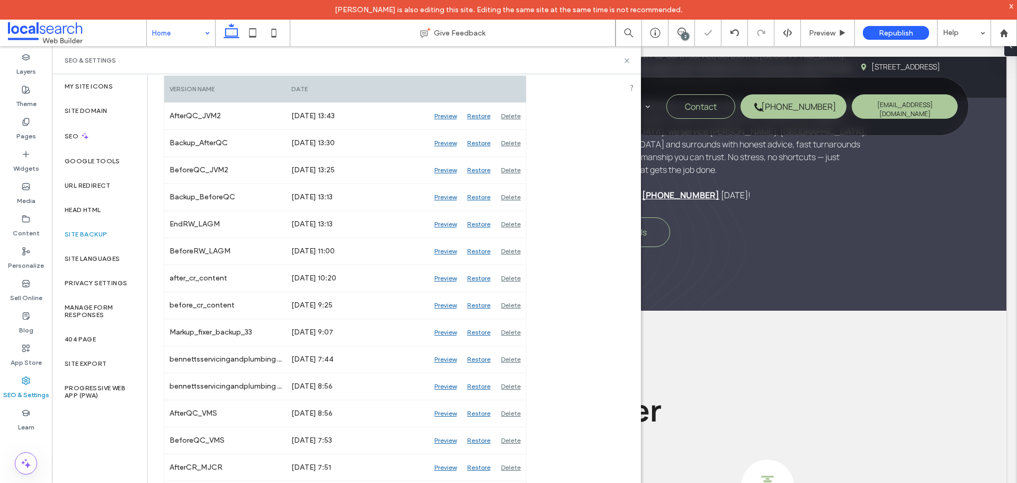
scroll to position [265, 0]
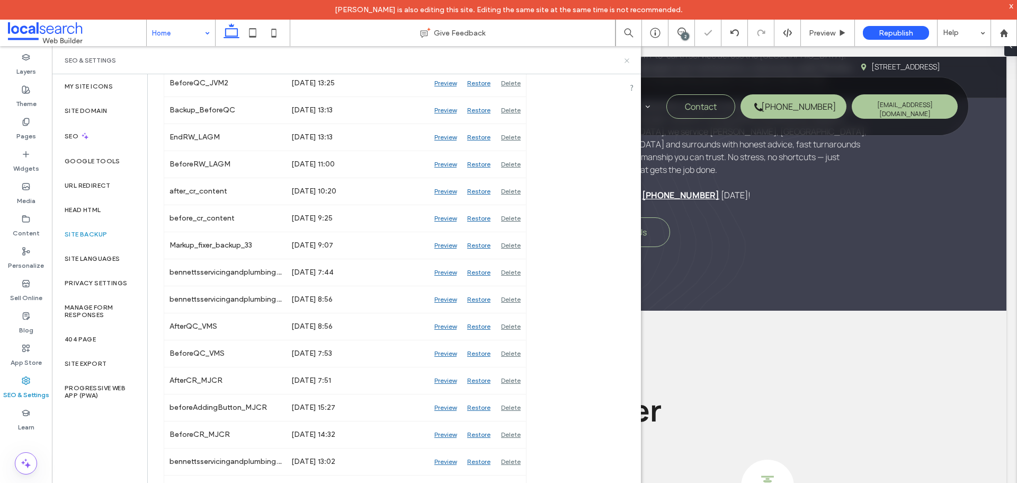
click at [627, 62] on icon at bounding box center [627, 61] width 8 height 8
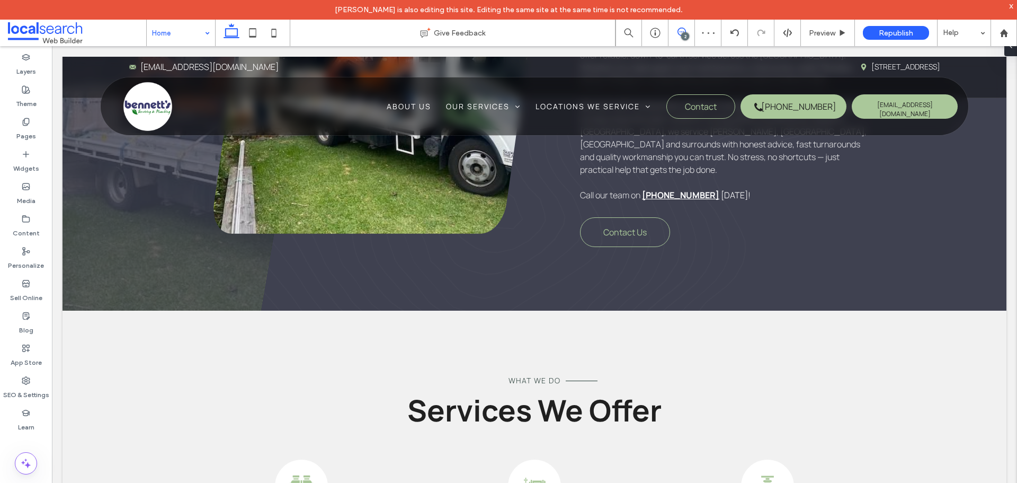
click at [669, 33] on span at bounding box center [682, 32] width 26 height 8
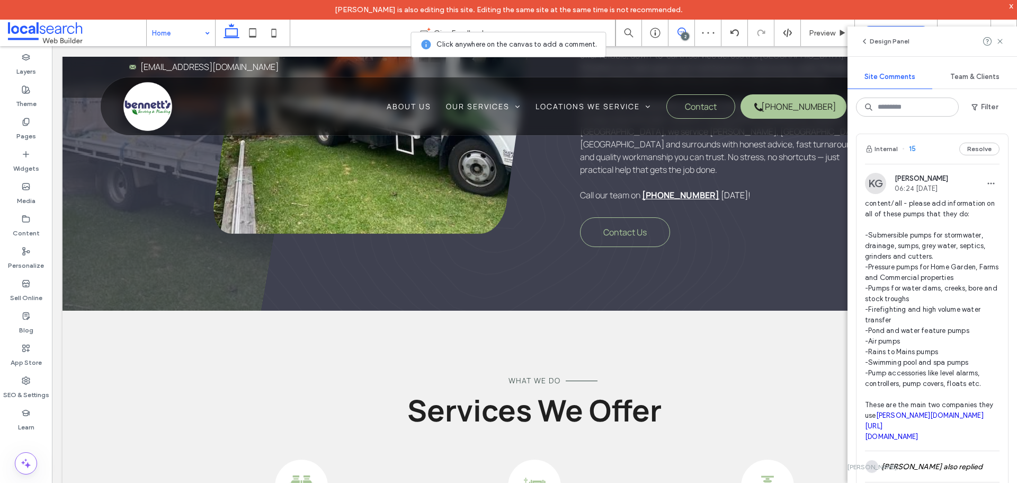
click at [678, 34] on use at bounding box center [682, 32] width 8 height 8
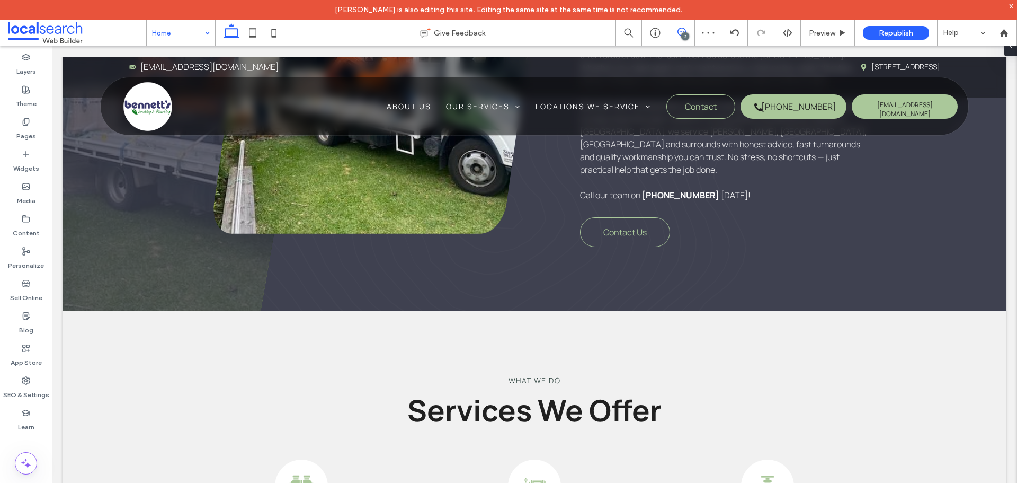
click at [689, 33] on span at bounding box center [682, 32] width 26 height 8
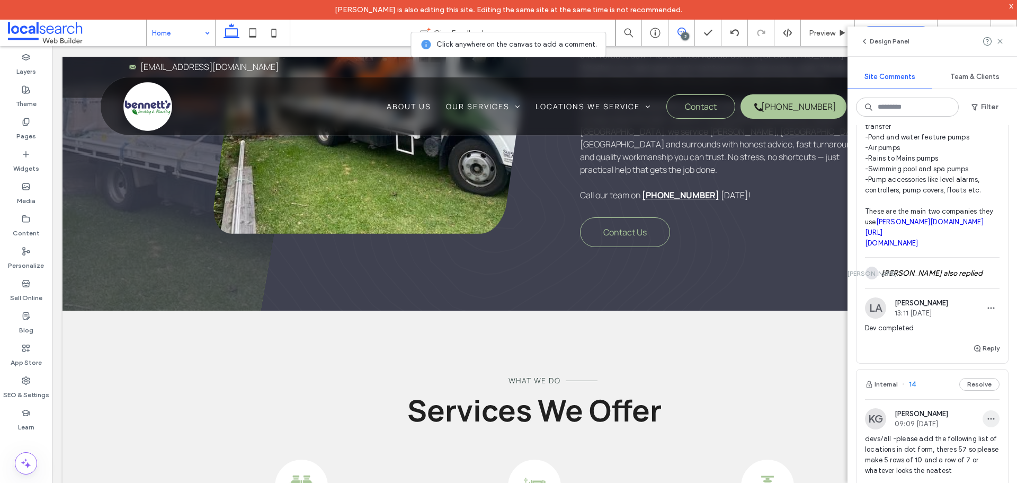
scroll to position [318, 0]
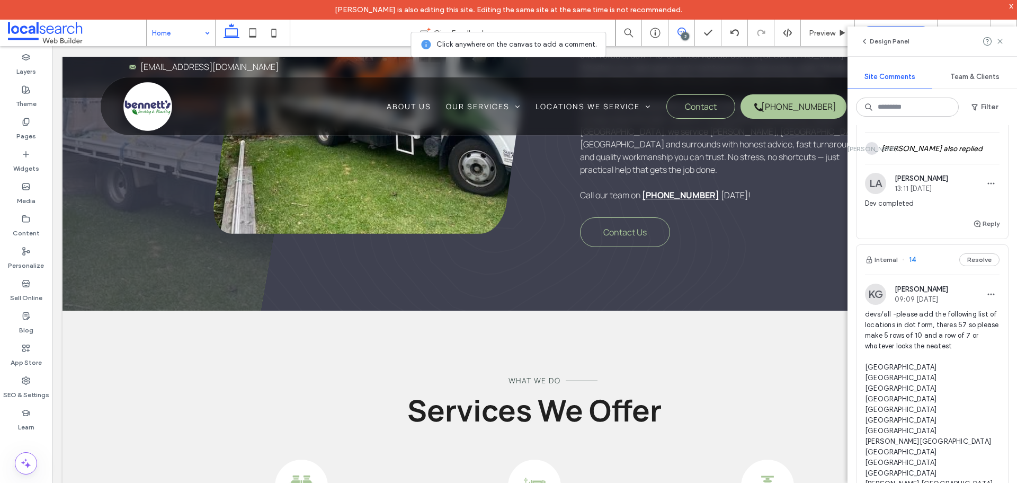
click at [939, 209] on span "Dev completed" at bounding box center [932, 203] width 135 height 11
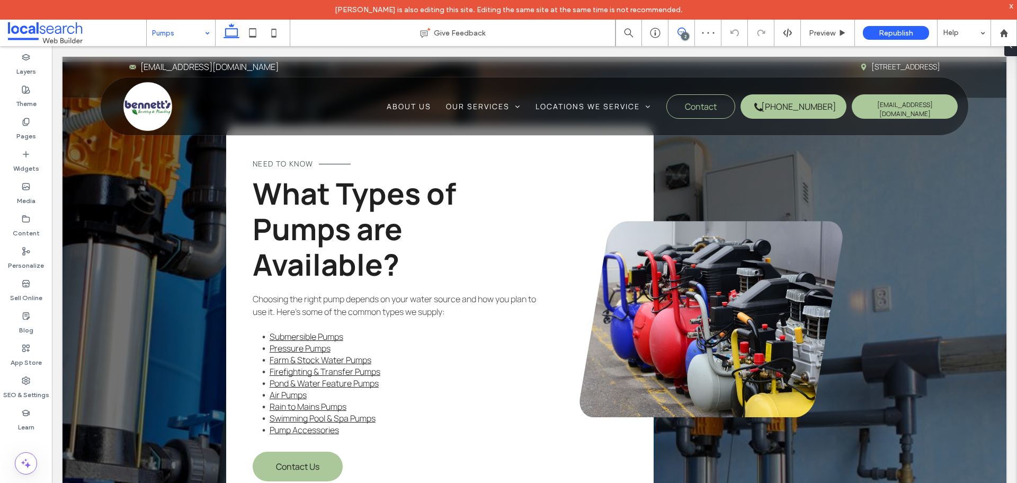
click at [685, 28] on icon at bounding box center [682, 32] width 8 height 8
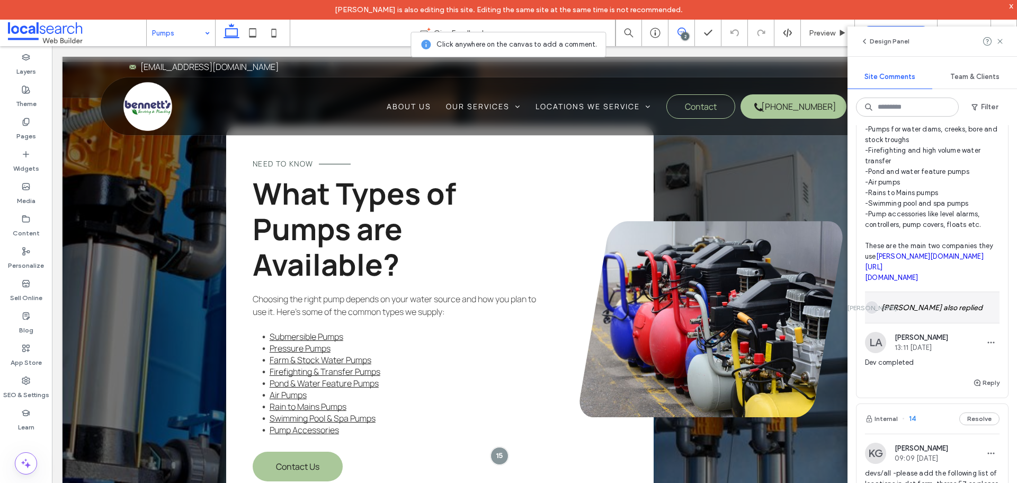
click at [924, 306] on div "[PERSON_NAME] also replied" at bounding box center [932, 307] width 135 height 31
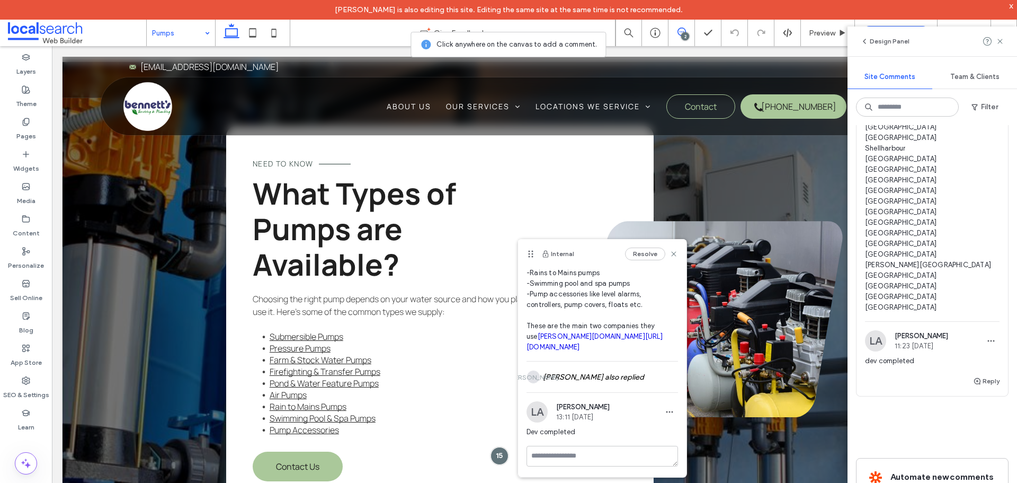
scroll to position [1113, 0]
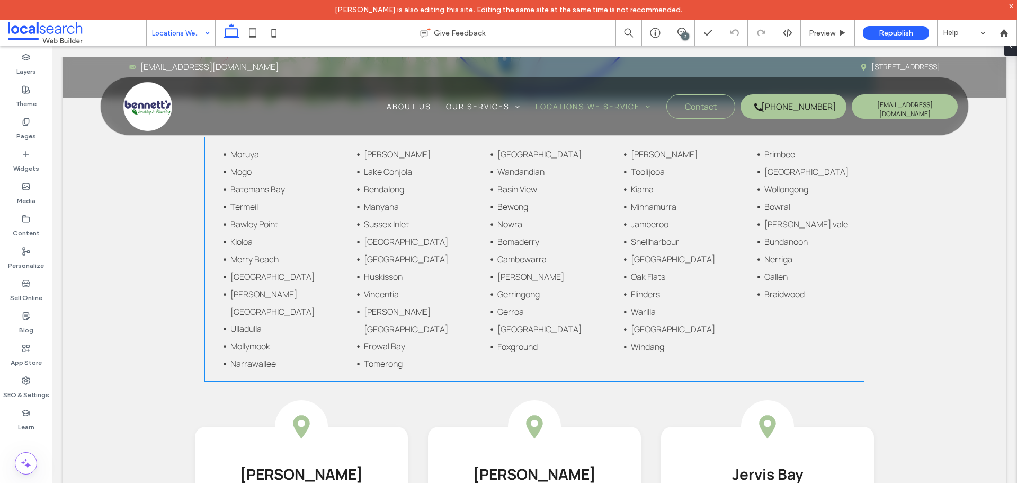
scroll to position [854, 0]
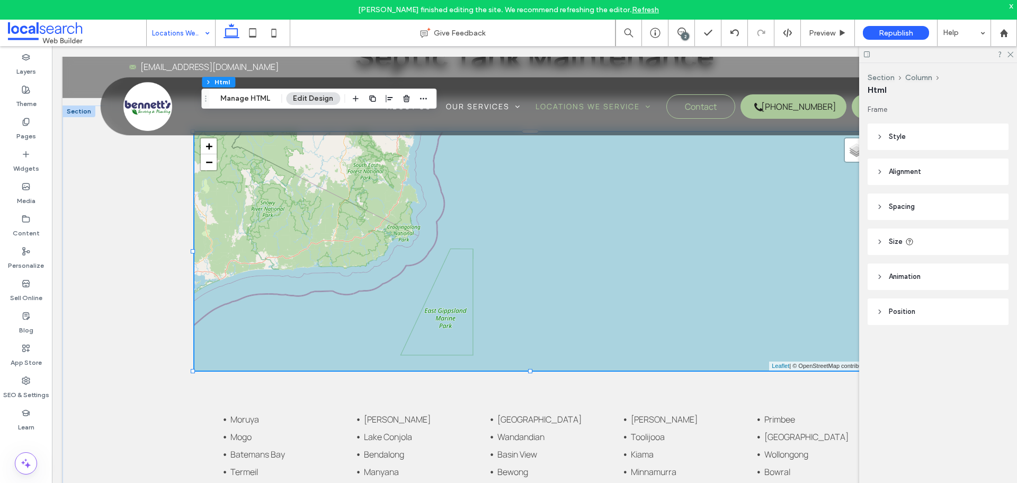
click at [1013, 57] on div at bounding box center [938, 54] width 158 height 16
click at [1011, 55] on icon at bounding box center [1010, 53] width 7 height 7
